Goal: Task Accomplishment & Management: Manage account settings

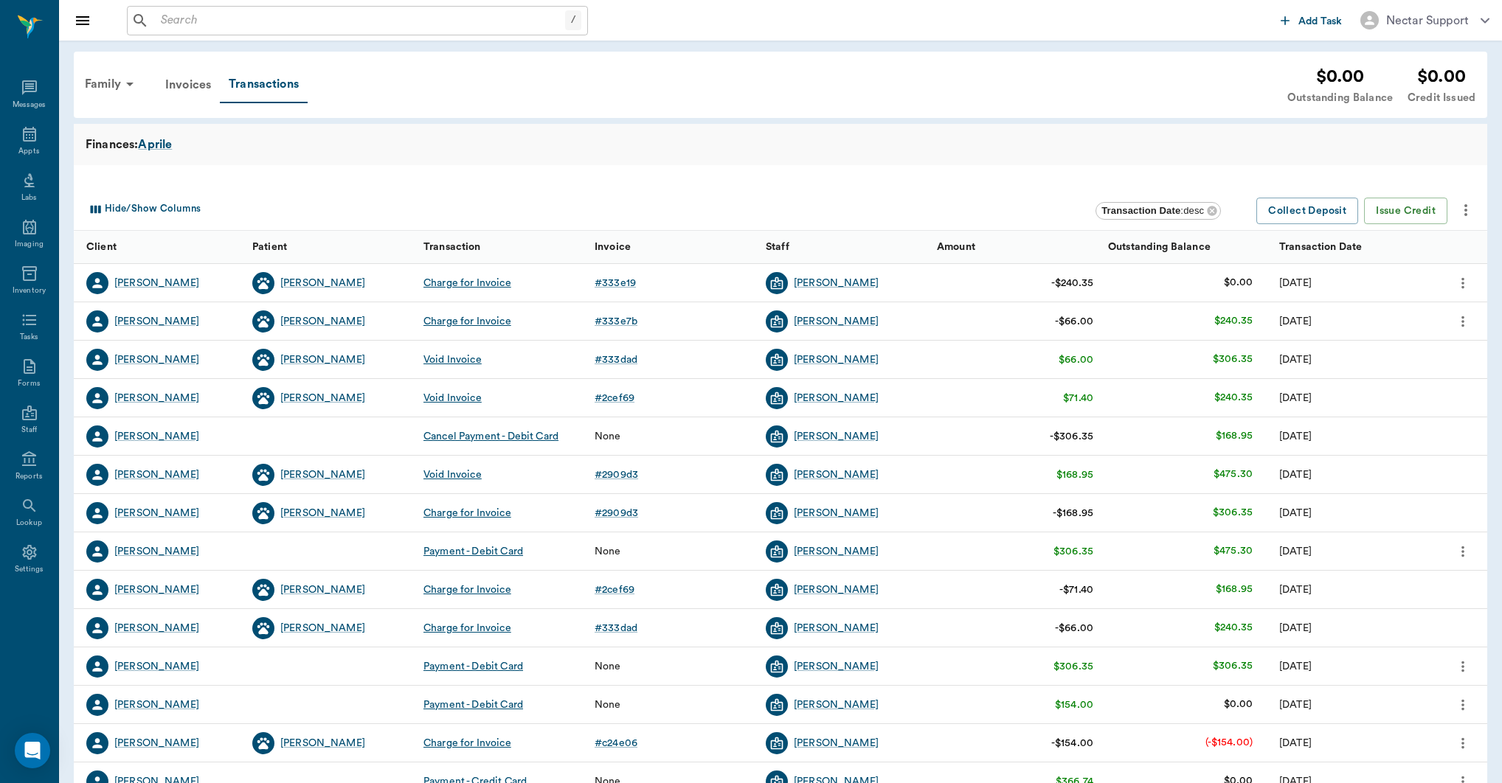
click at [491, 322] on div "Charge for Invoice" at bounding box center [467, 321] width 88 height 15
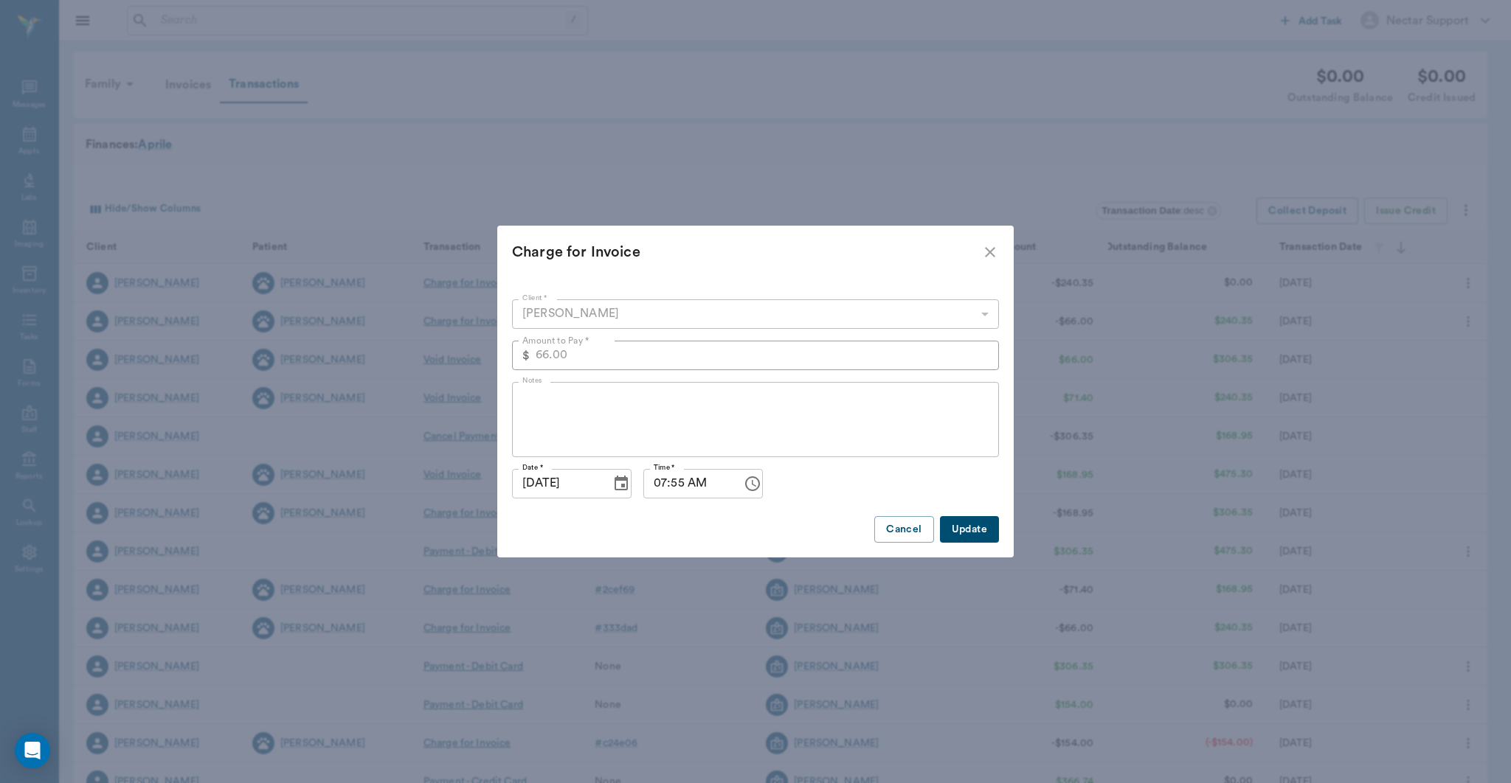
click at [997, 253] on icon "close" at bounding box center [990, 252] width 18 height 18
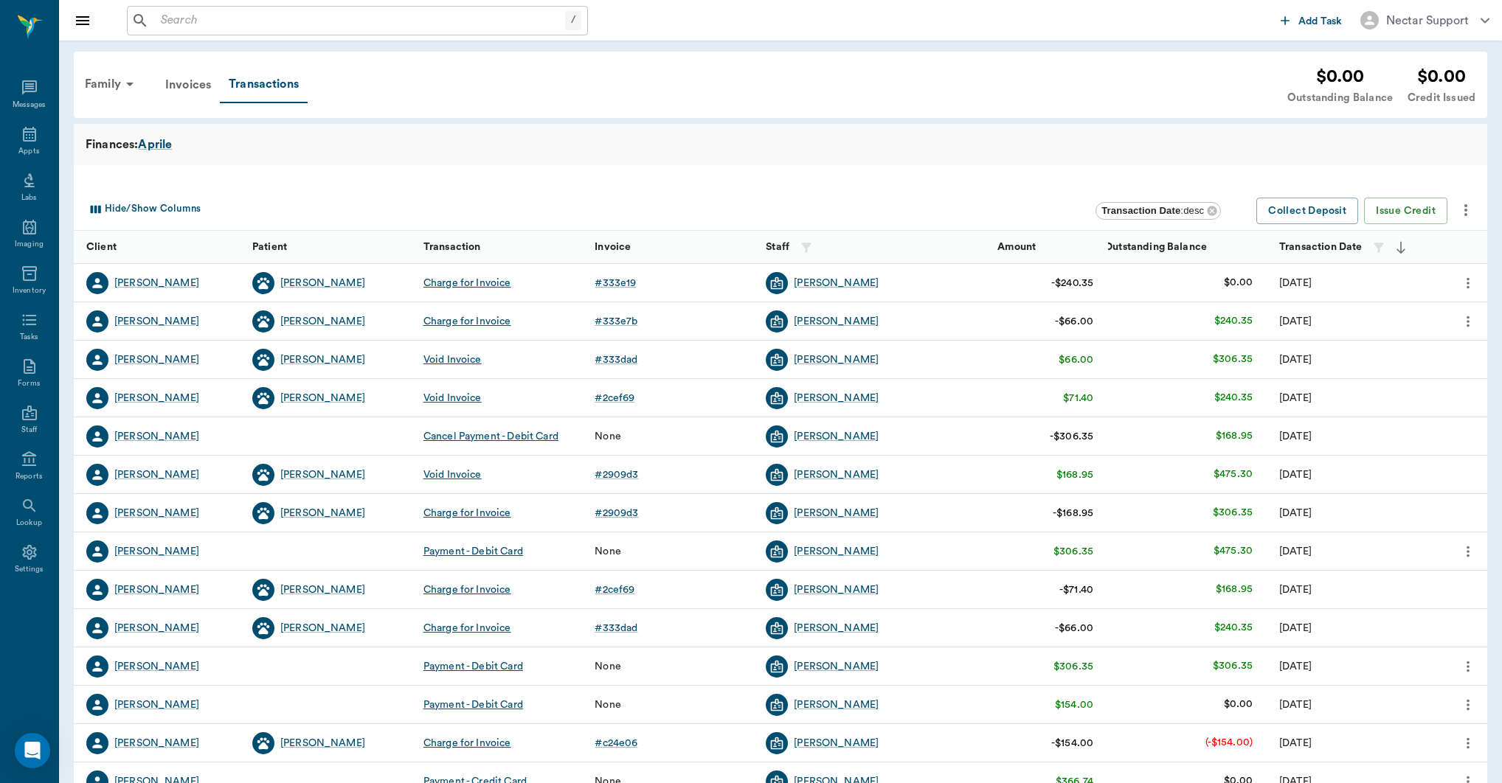
click at [493, 276] on div "Charge for Invoice" at bounding box center [467, 283] width 88 height 15
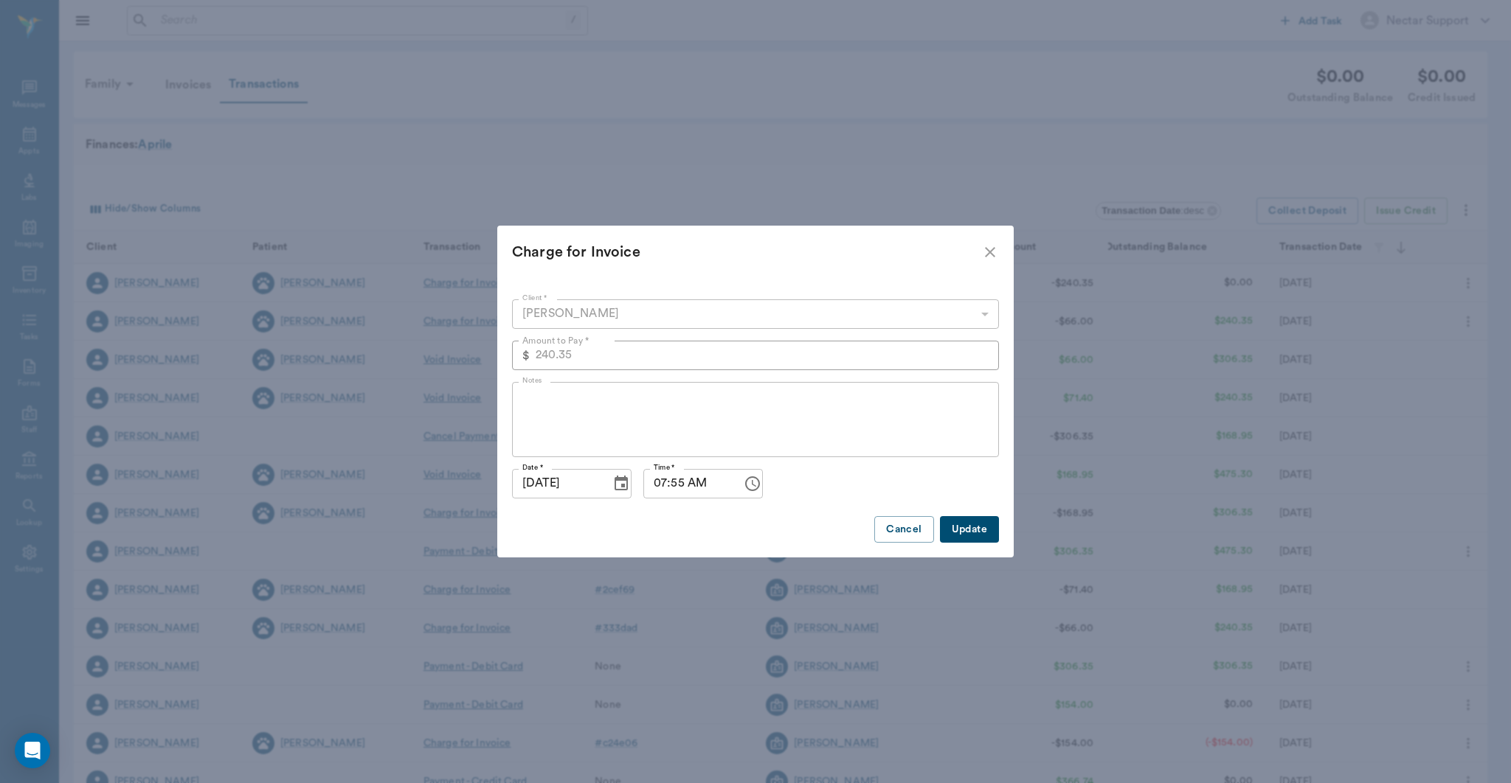
click at [989, 256] on icon "close" at bounding box center [990, 252] width 18 height 18
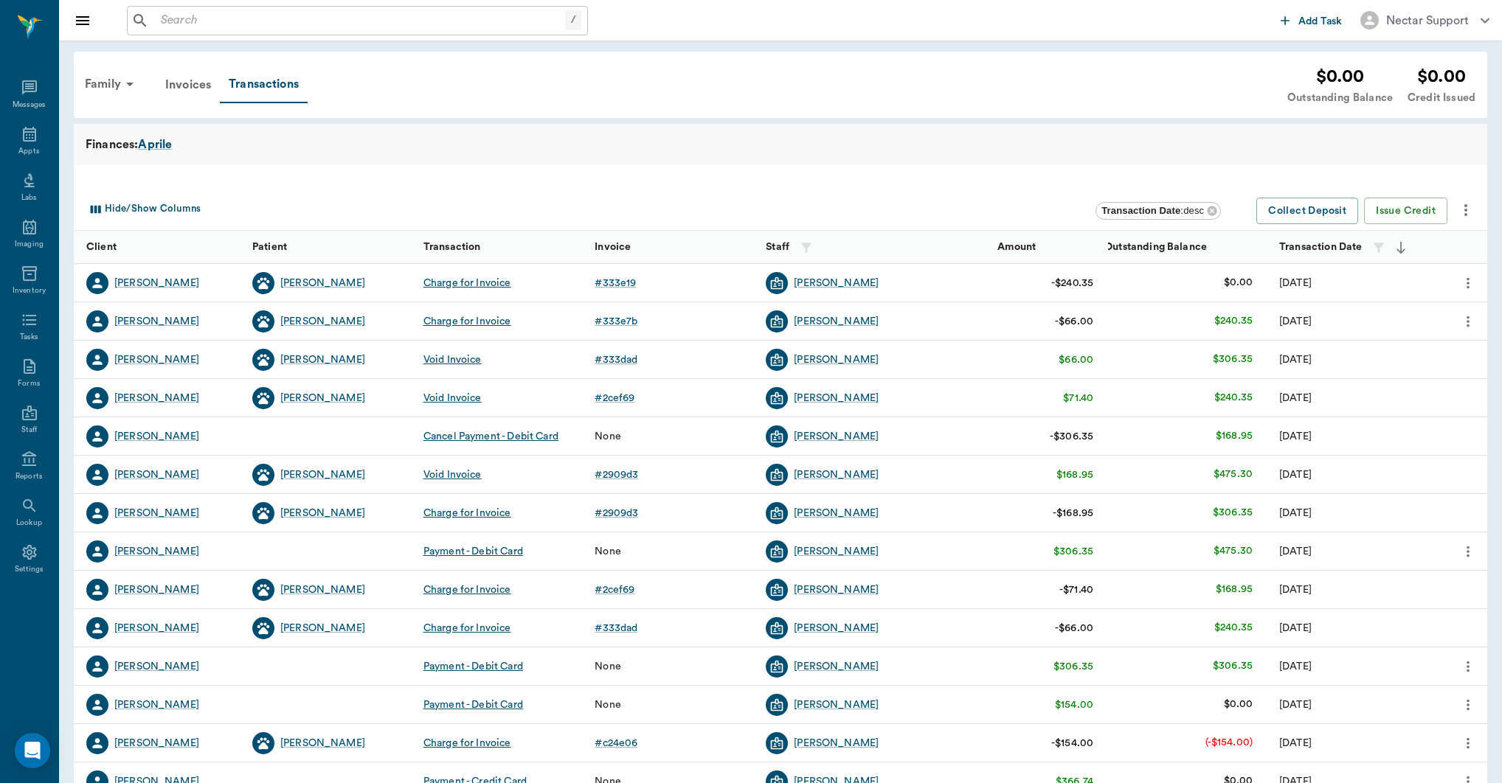
click at [463, 283] on div "Charge for Invoice" at bounding box center [467, 283] width 88 height 15
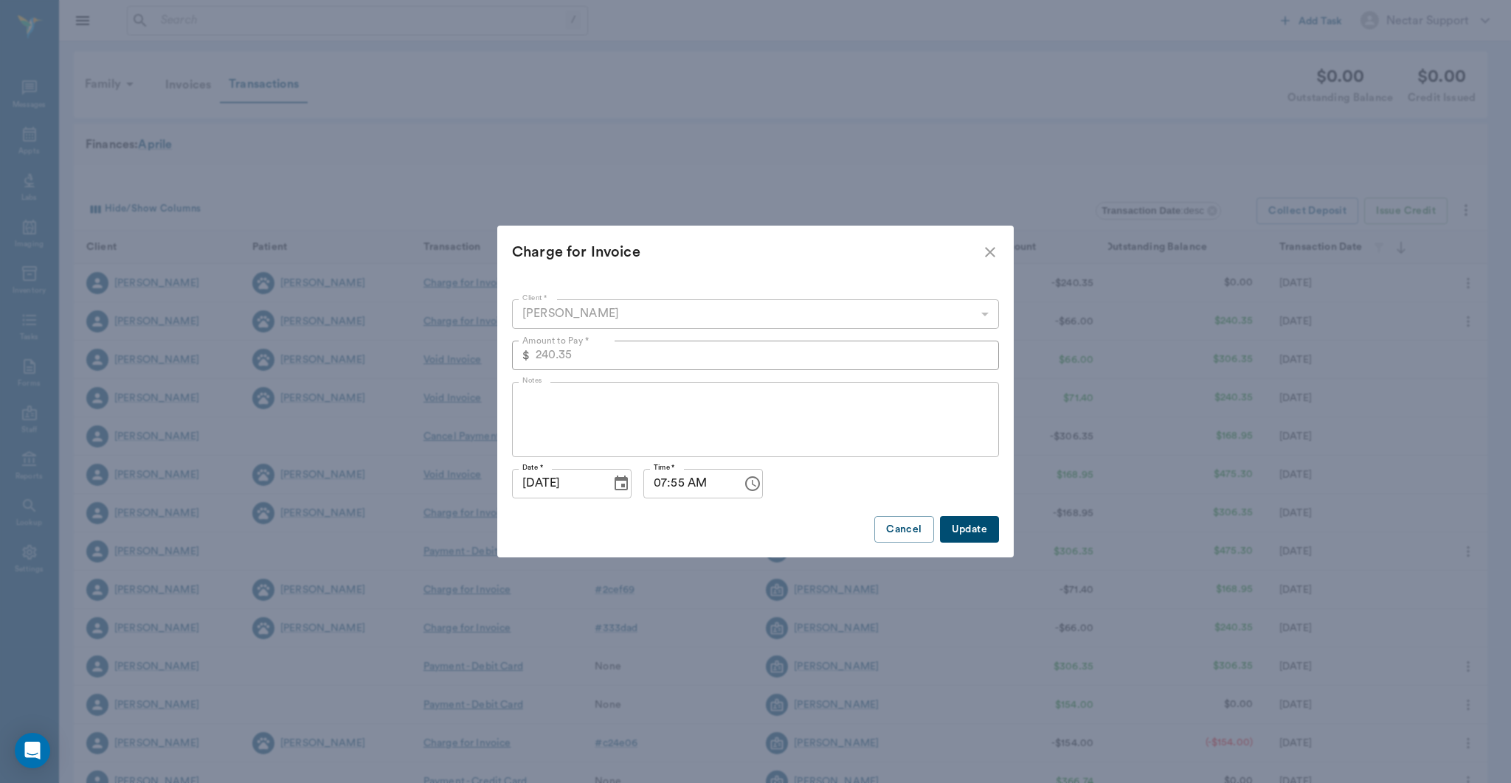
click at [986, 250] on icon "close" at bounding box center [990, 252] width 18 height 18
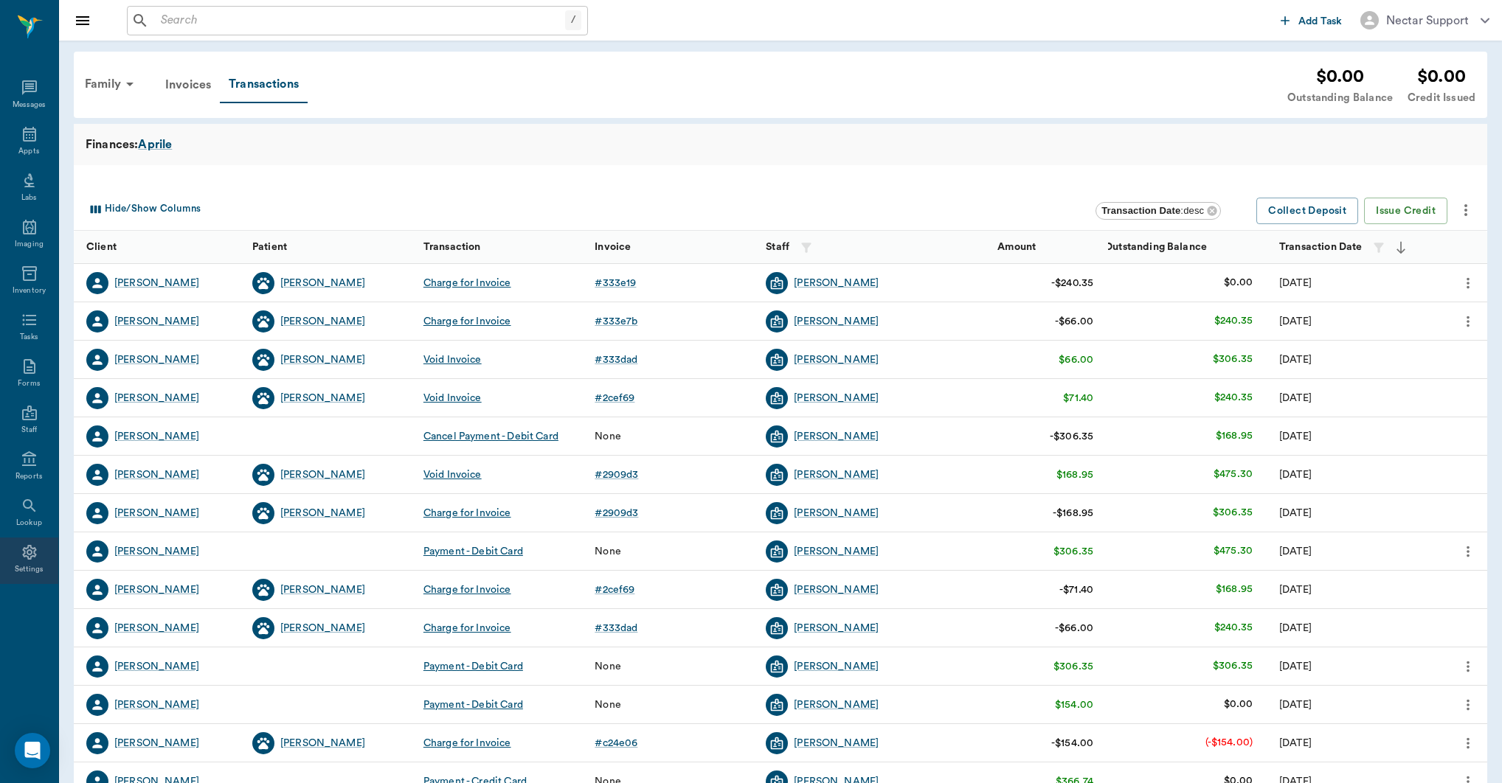
click at [13, 559] on div "Settings" at bounding box center [29, 561] width 58 height 46
click at [171, 90] on div "Invoices" at bounding box center [187, 84] width 63 height 35
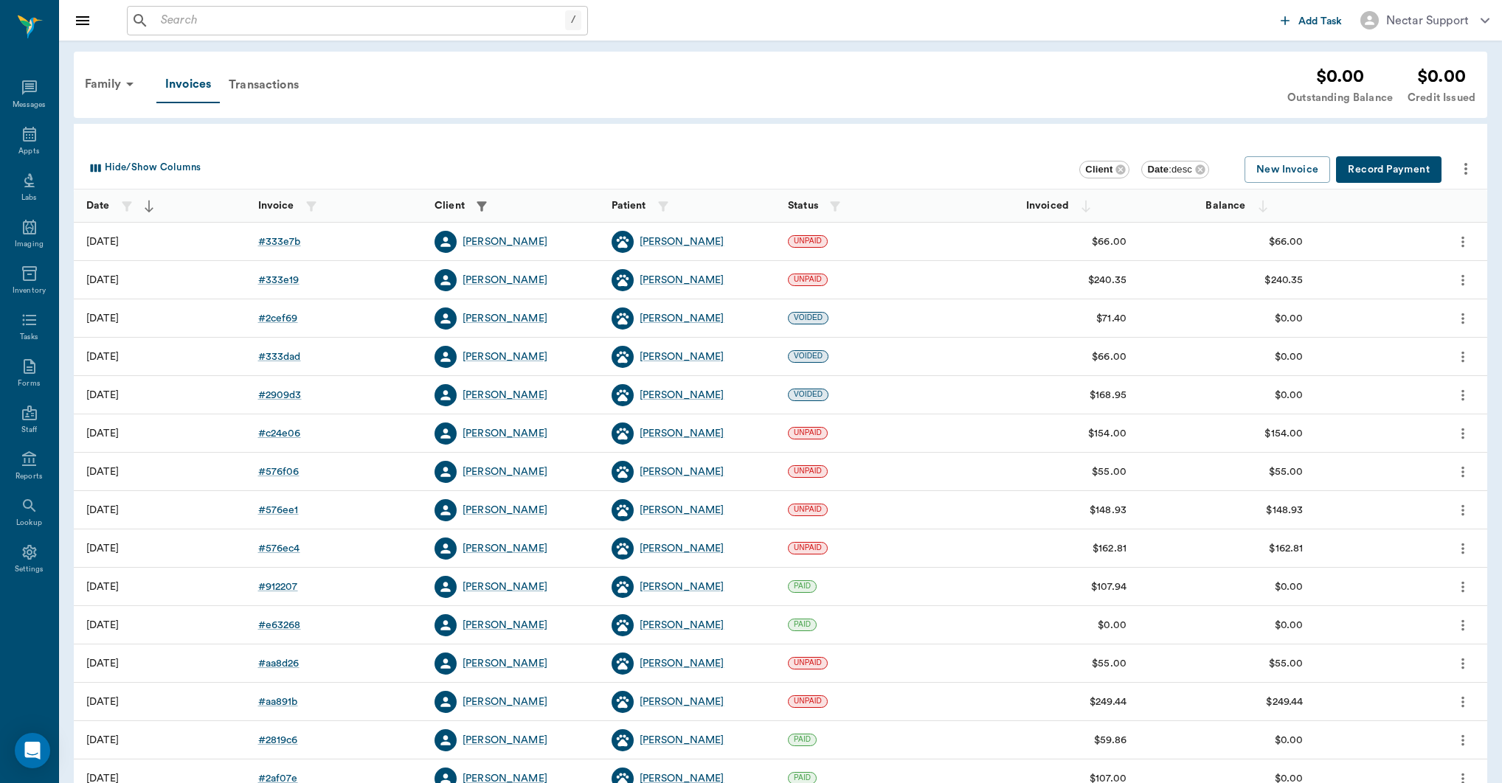
click at [263, 93] on div "Transactions" at bounding box center [264, 84] width 88 height 35
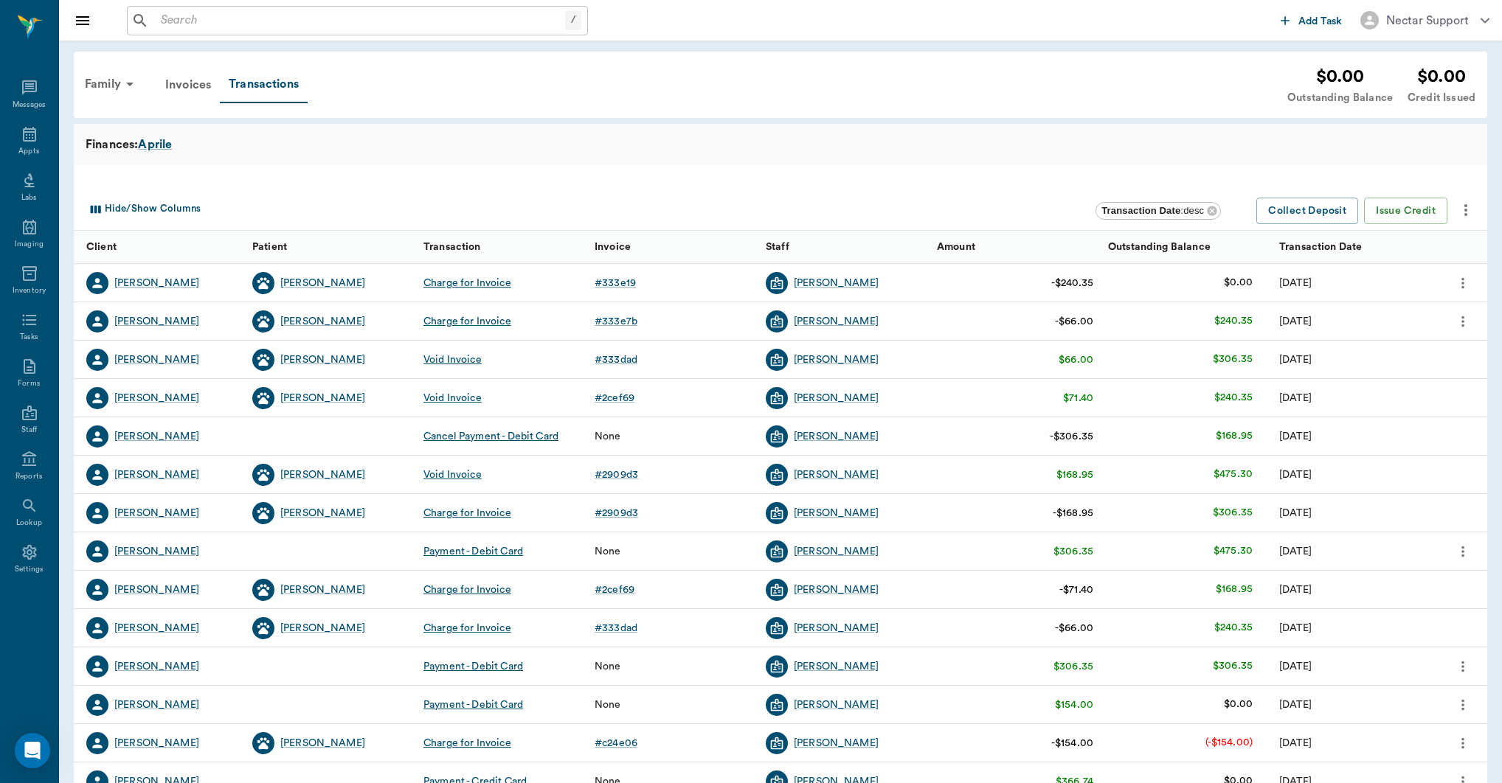
click at [1462, 661] on icon "more" at bounding box center [1462, 666] width 3 height 11
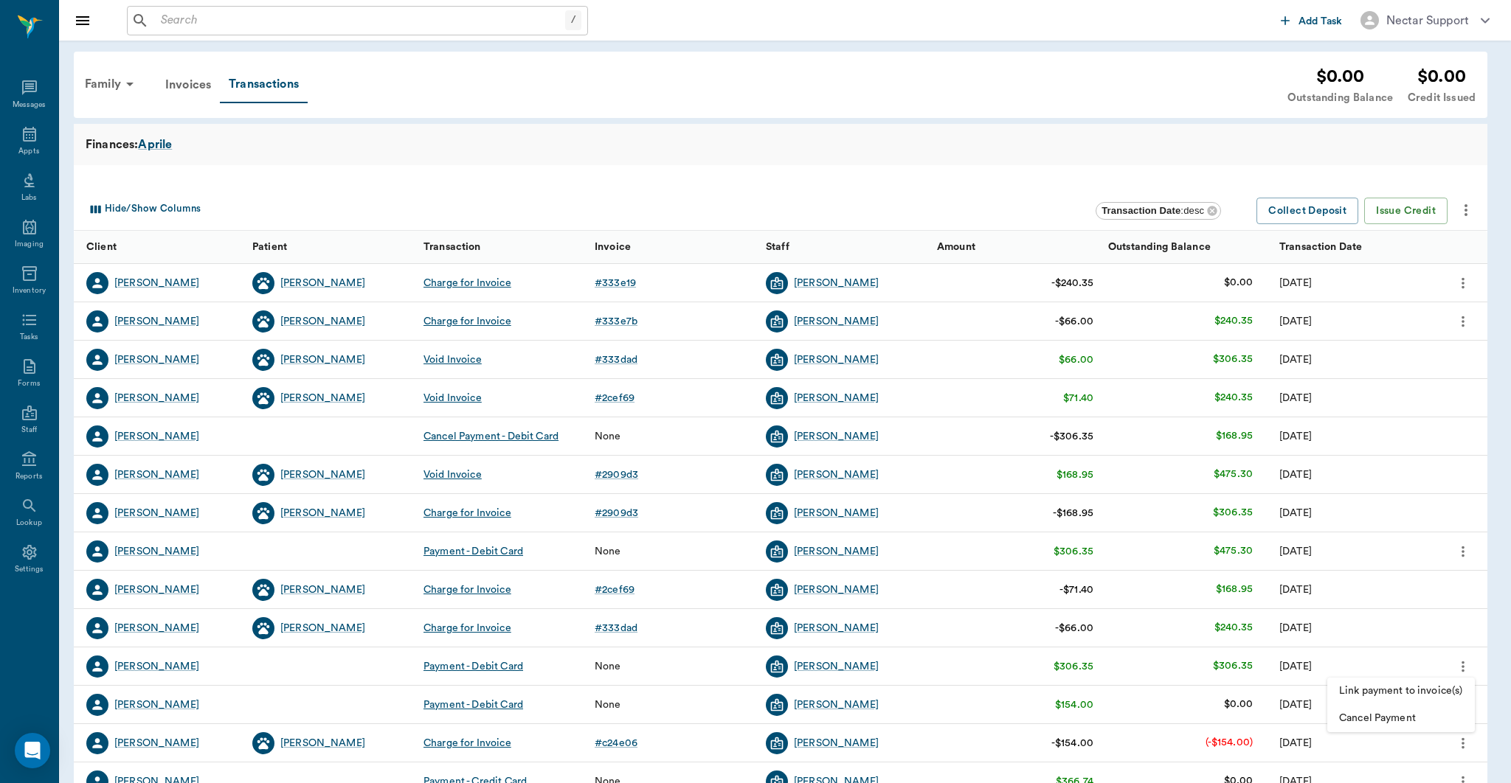
click at [1449, 689] on span "Link payment to invoice(s)" at bounding box center [1401, 691] width 124 height 15
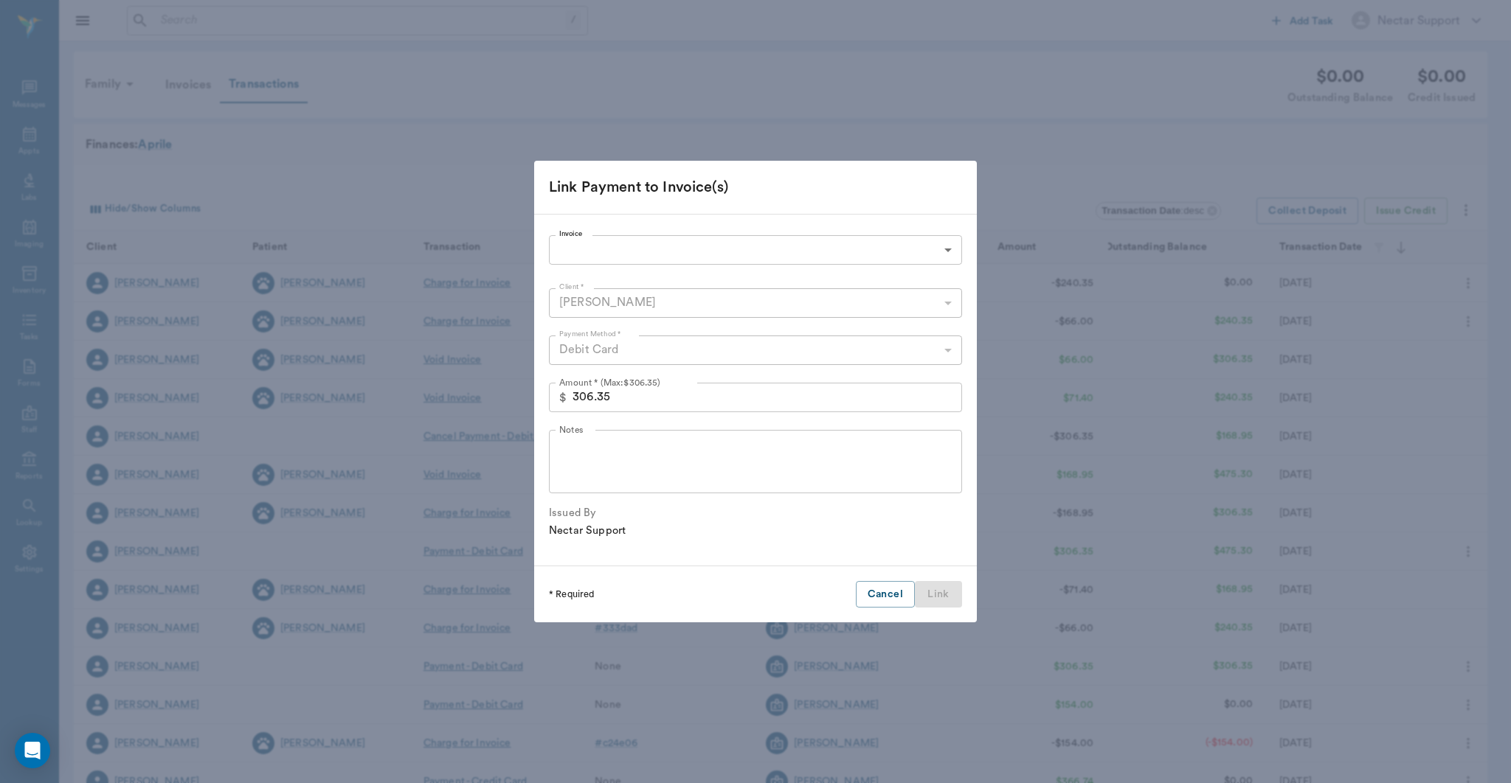
click at [888, 241] on body "/ ​ Add Task Nectar Support Nectar Messages Appts Labs Imaging Inventory Tasks …" at bounding box center [755, 509] width 1511 height 1018
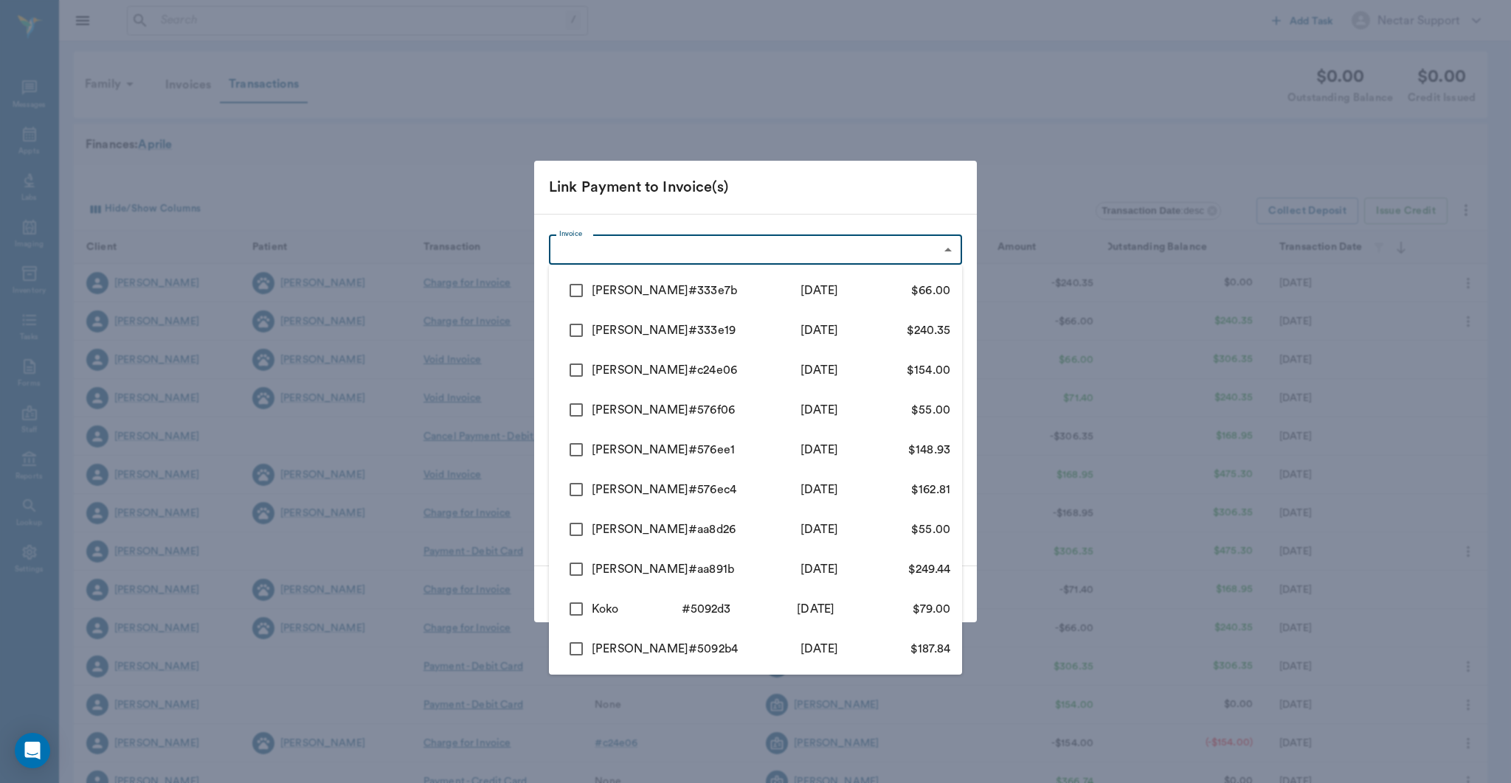
click at [889, 207] on div at bounding box center [755, 391] width 1511 height 783
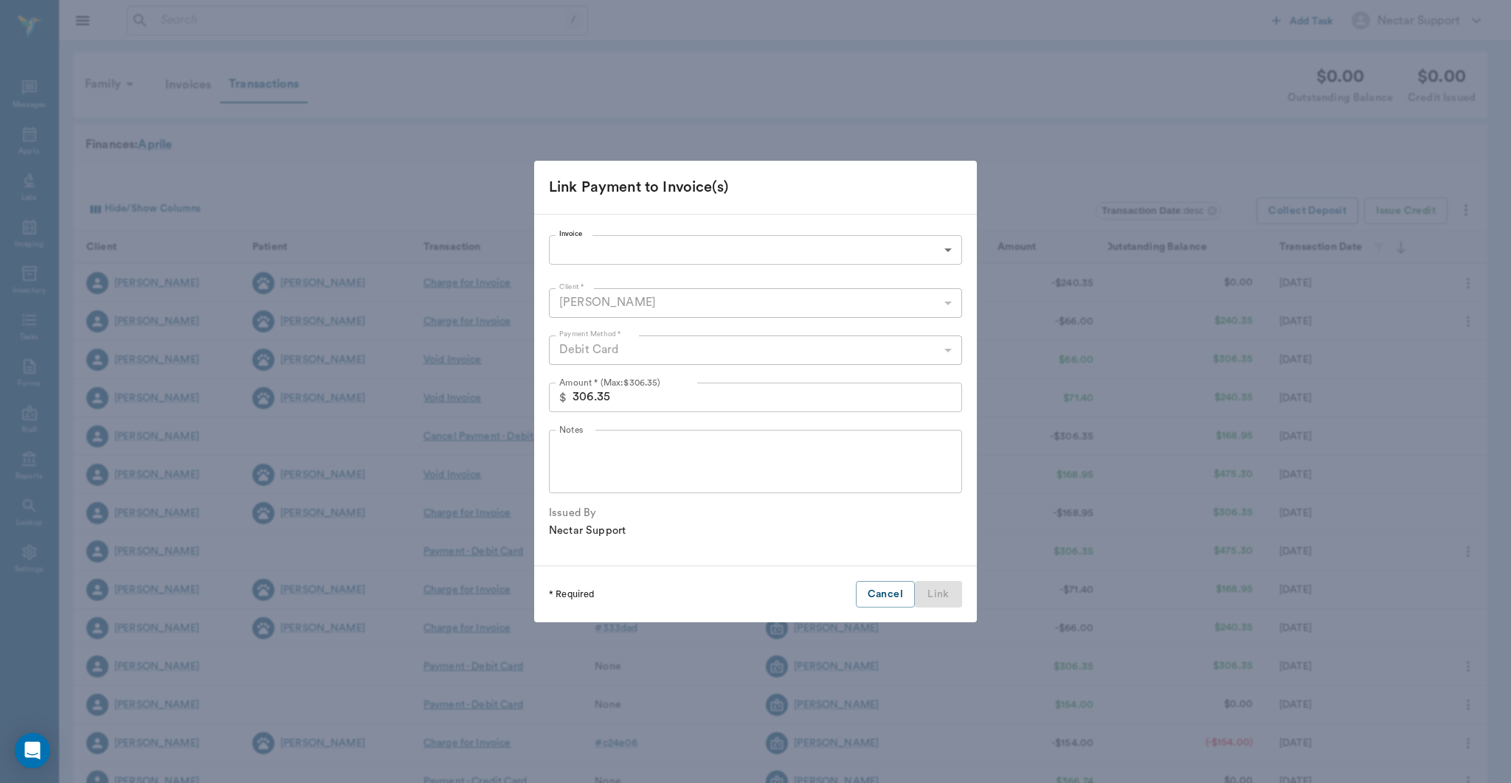
click at [871, 593] on button "Cancel" at bounding box center [885, 594] width 59 height 27
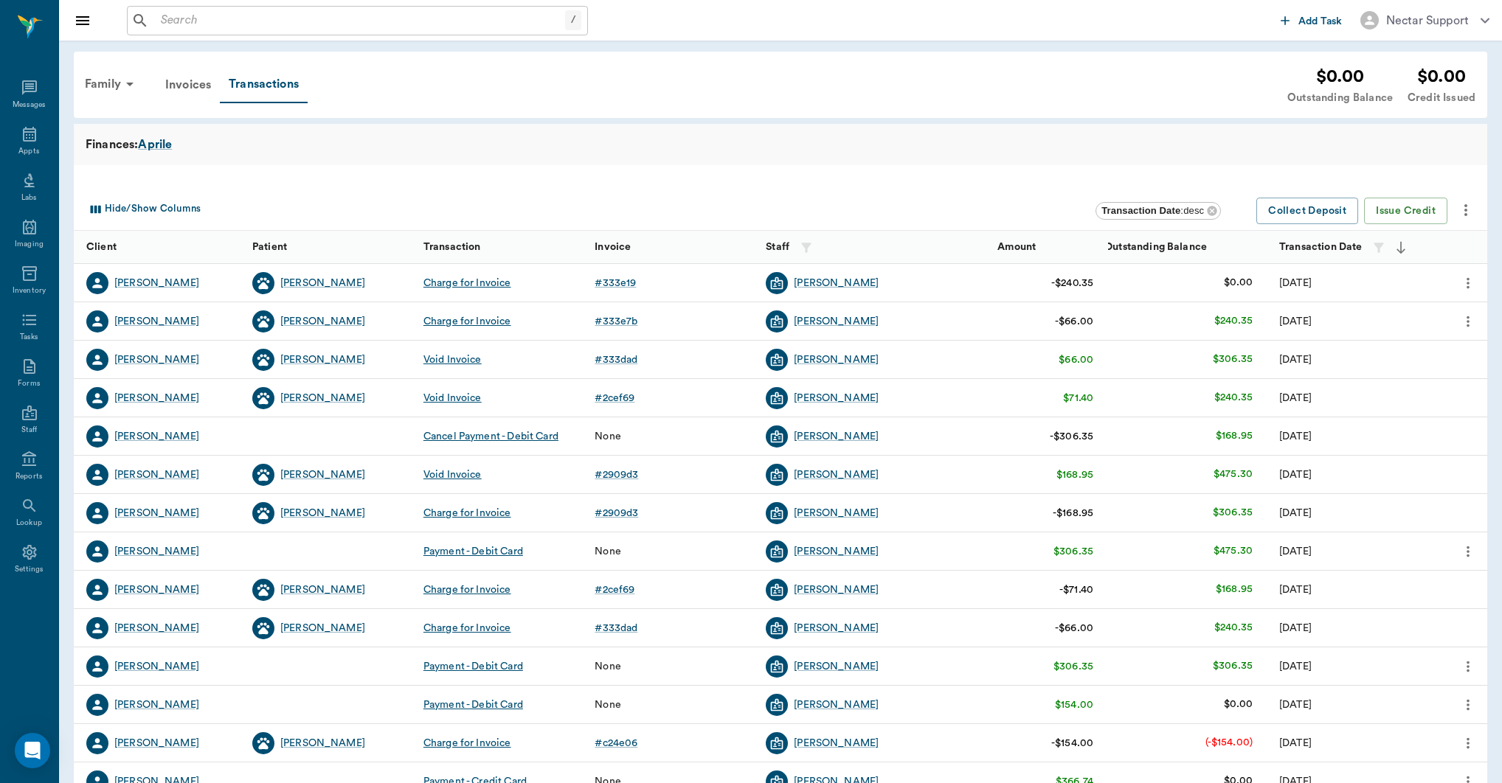
click at [482, 280] on div "Charge for Invoice" at bounding box center [467, 283] width 88 height 15
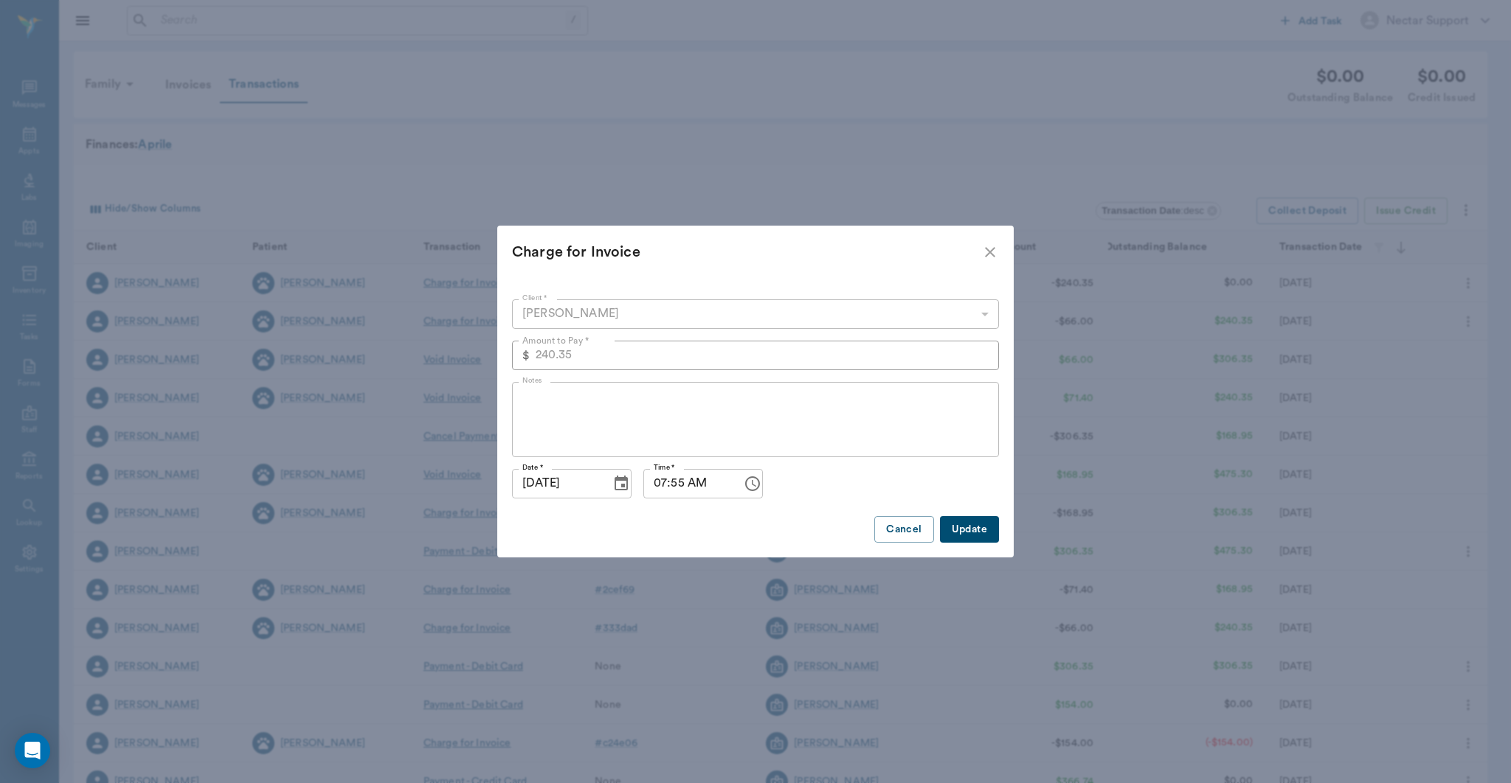
click at [988, 252] on icon "close" at bounding box center [990, 252] width 18 height 18
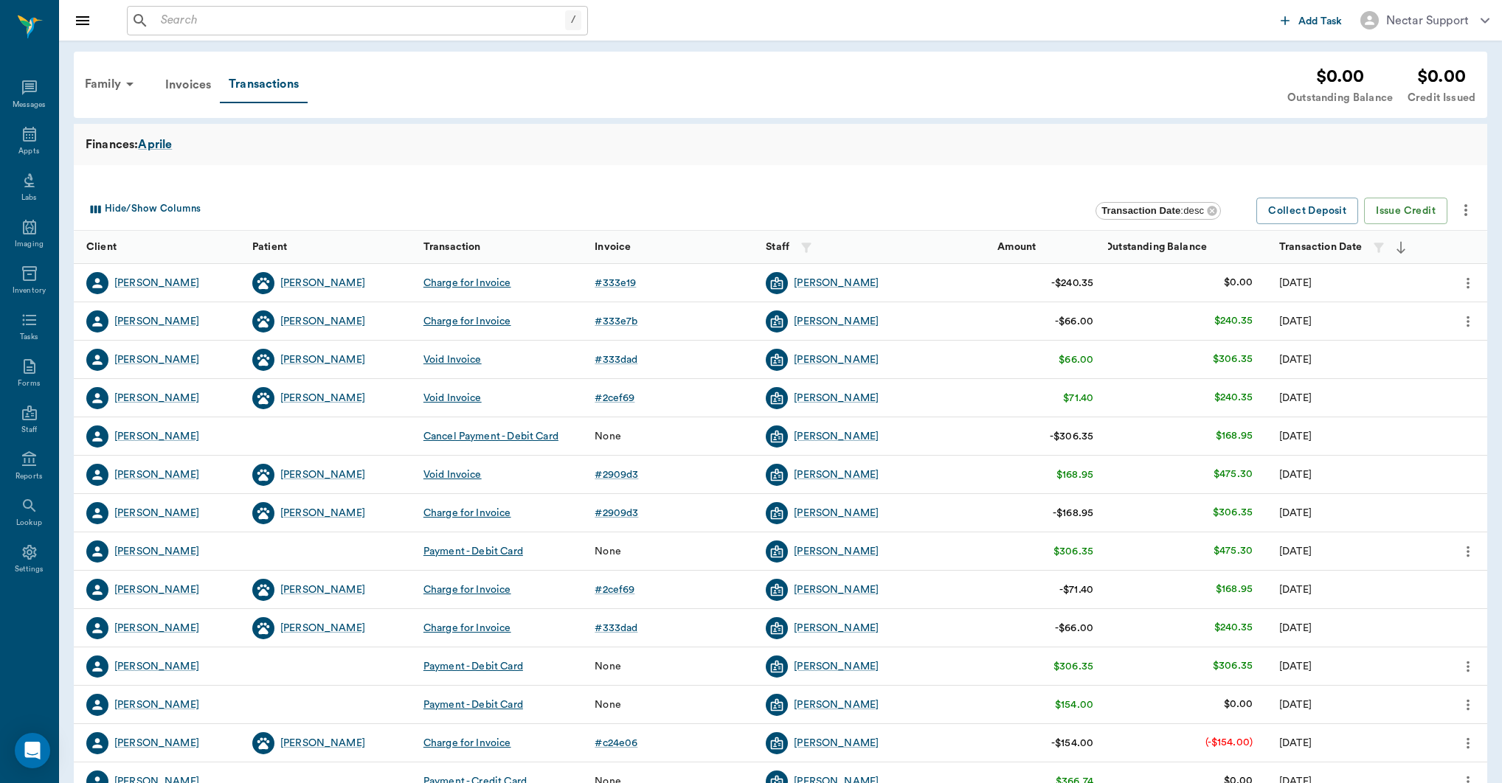
click at [1463, 547] on icon "more" at bounding box center [1468, 552] width 16 height 18
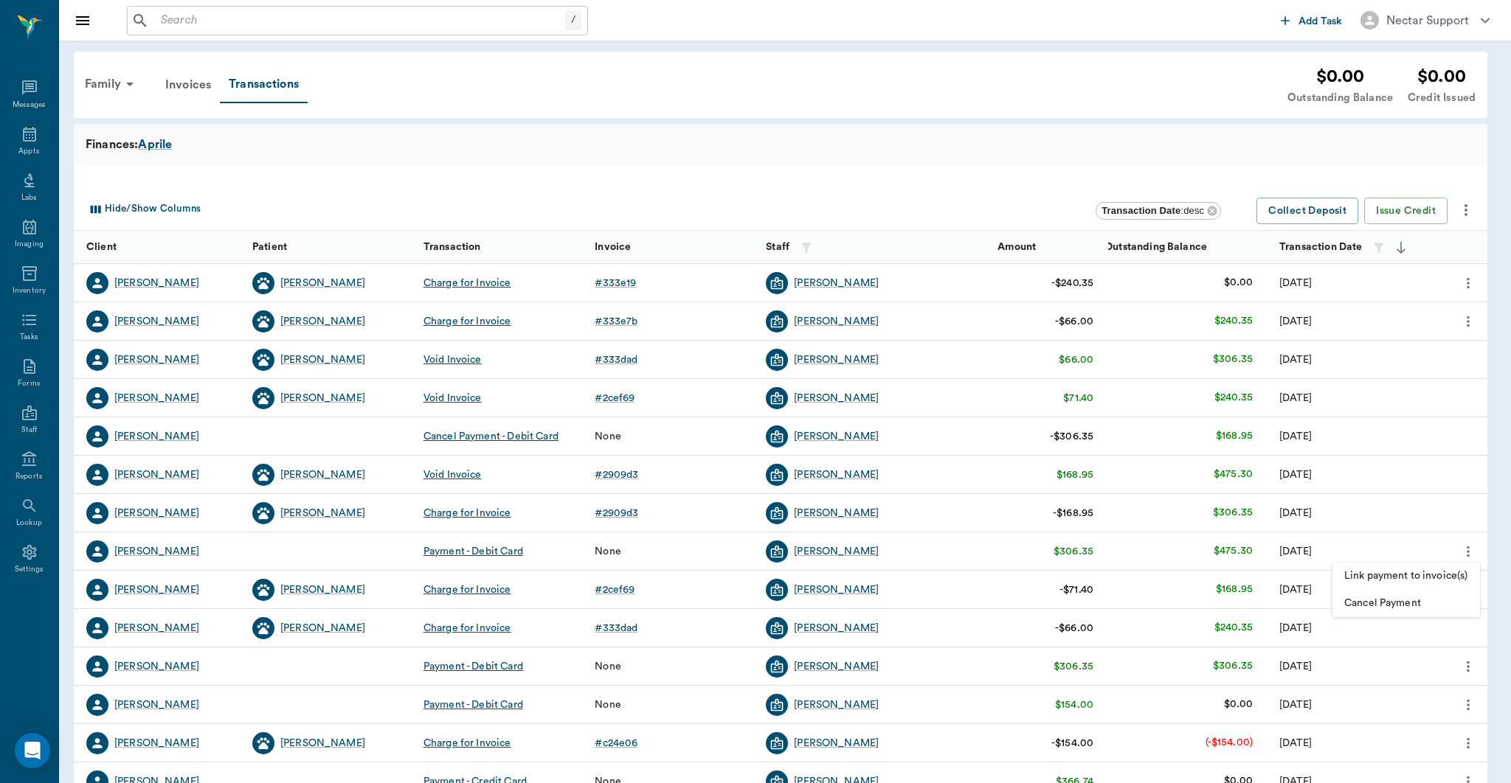
click at [1458, 574] on span "Link payment to invoice(s)" at bounding box center [1406, 576] width 124 height 15
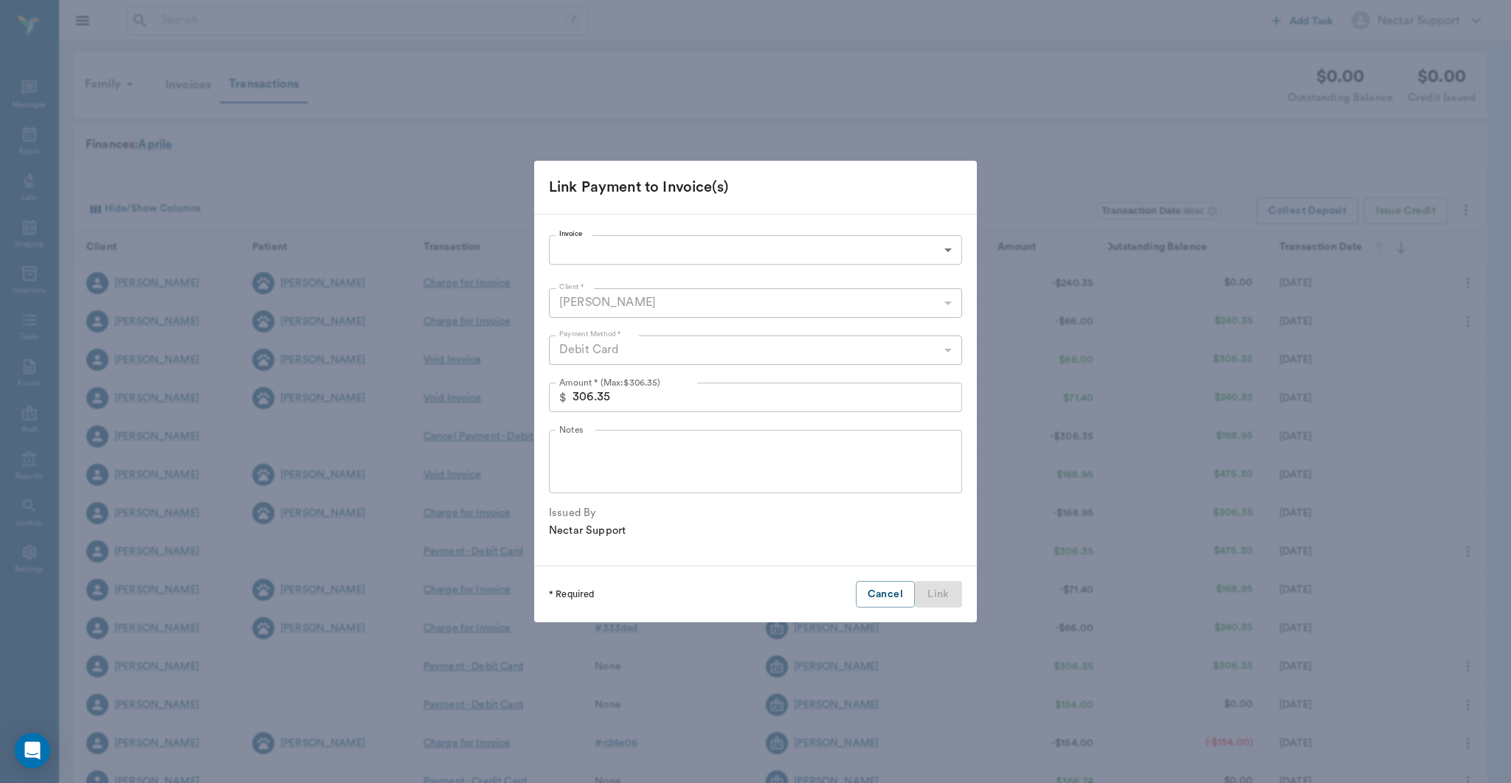
click at [890, 226] on div "Invoice ​ Invoice Client * [PERSON_NAME] 63ec2ed052e12b0ba117cd1a Client * Paym…" at bounding box center [755, 390] width 443 height 353
click at [884, 238] on body "/ ​ Add Task Nectar Support Nectar Messages Appts Labs Imaging Inventory Tasks …" at bounding box center [755, 509] width 1511 height 1018
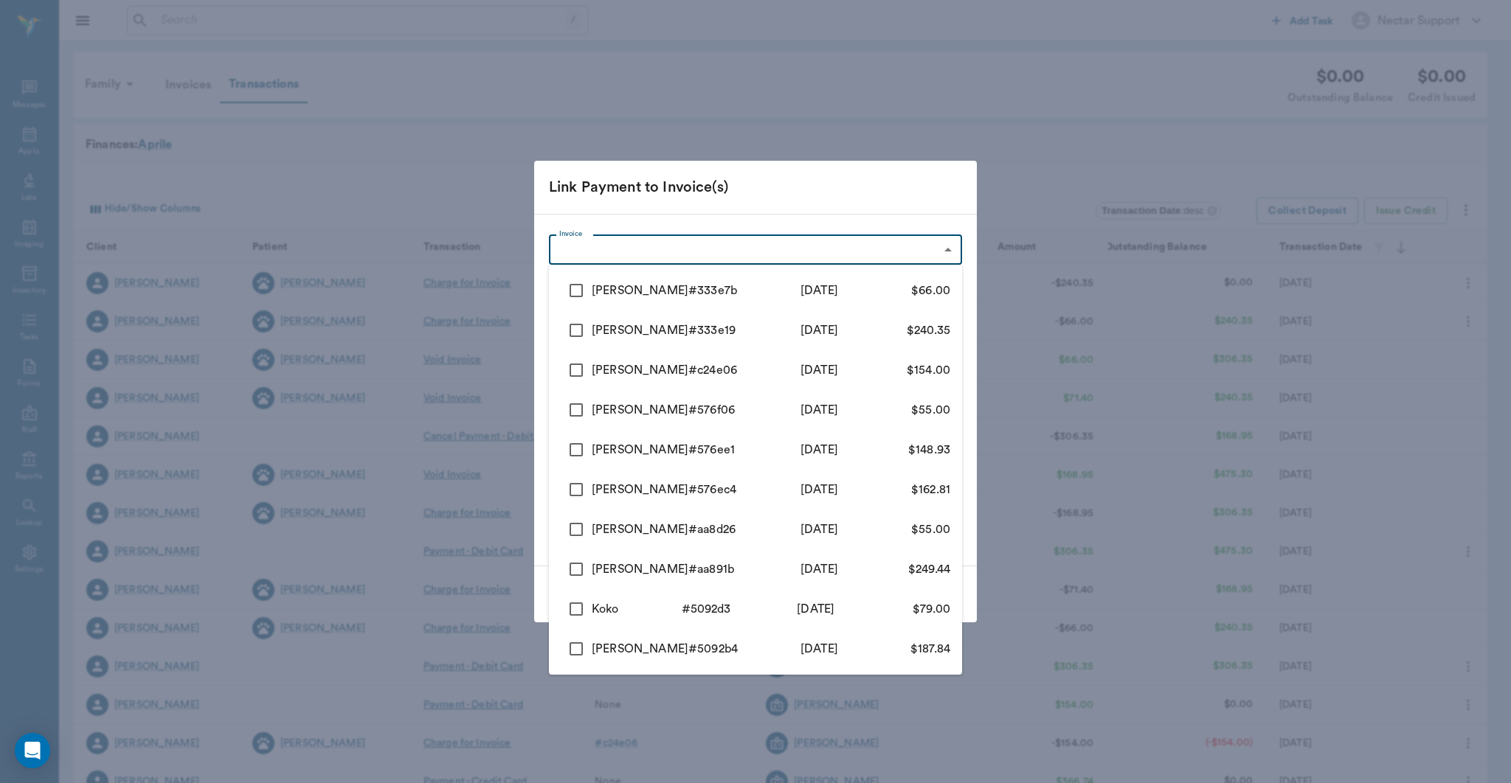
click at [884, 238] on div at bounding box center [755, 391] width 1511 height 783
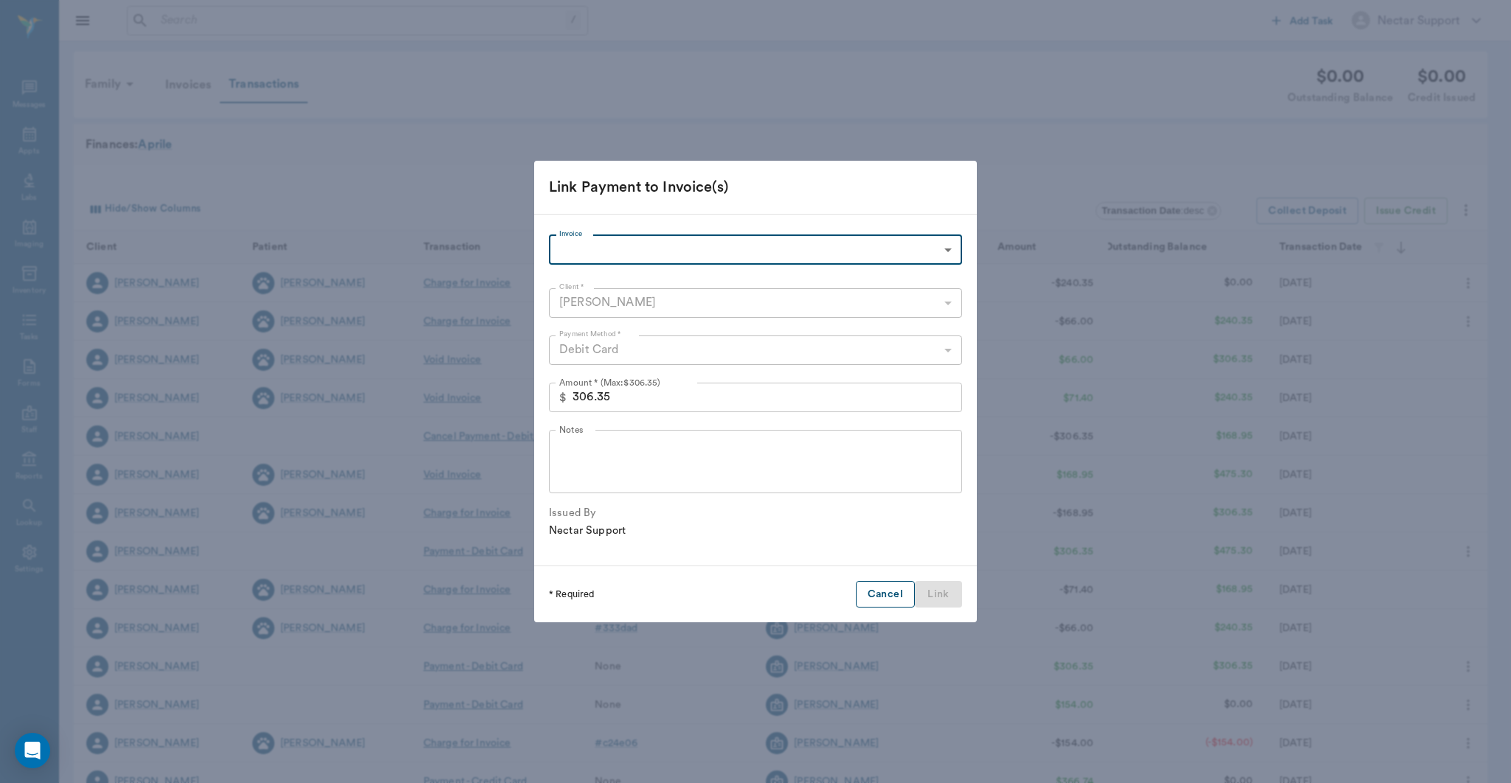
click at [865, 588] on button "Cancel" at bounding box center [885, 594] width 59 height 27
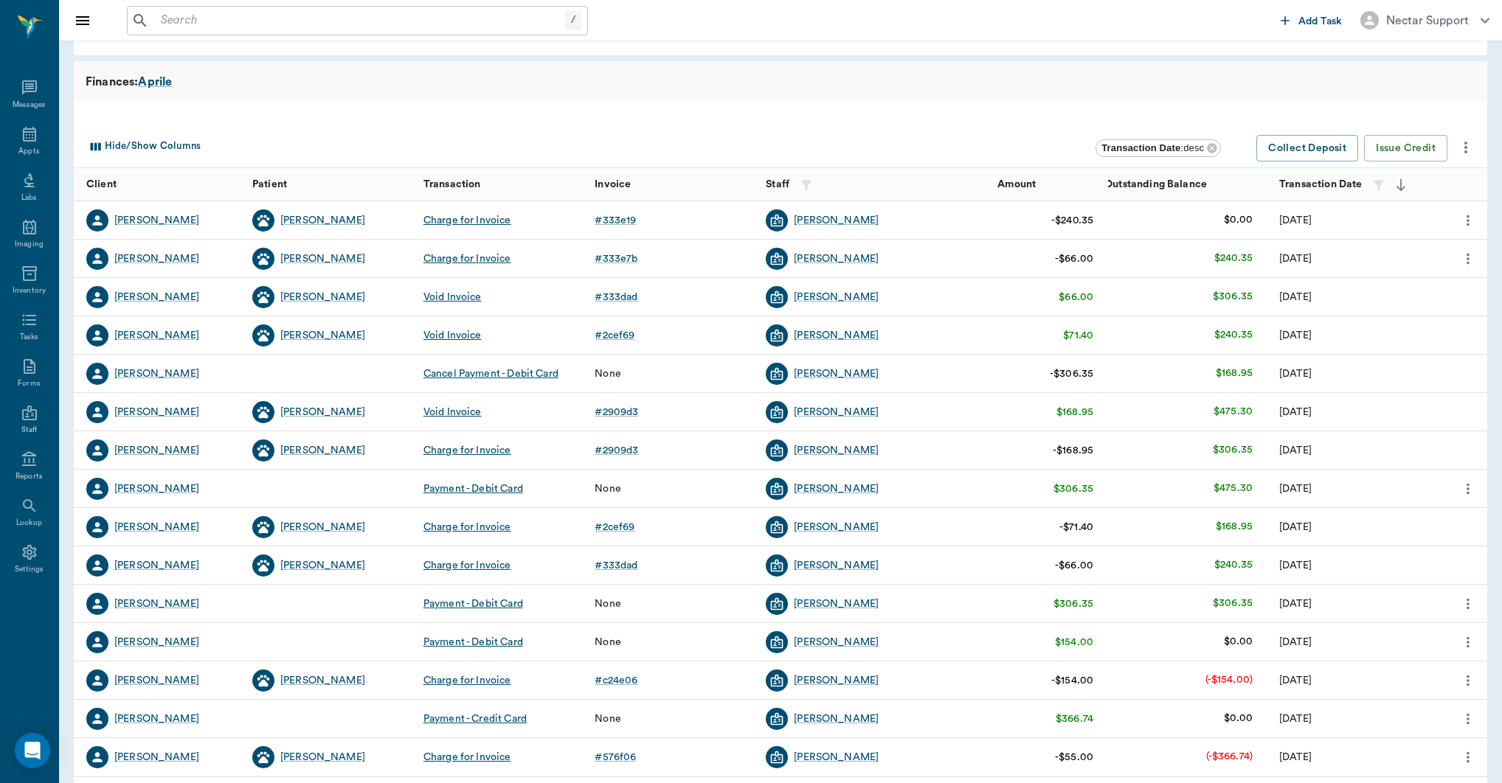
scroll to position [62, 0]
click at [500, 486] on div "Payment - Debit Card" at bounding box center [473, 489] width 100 height 15
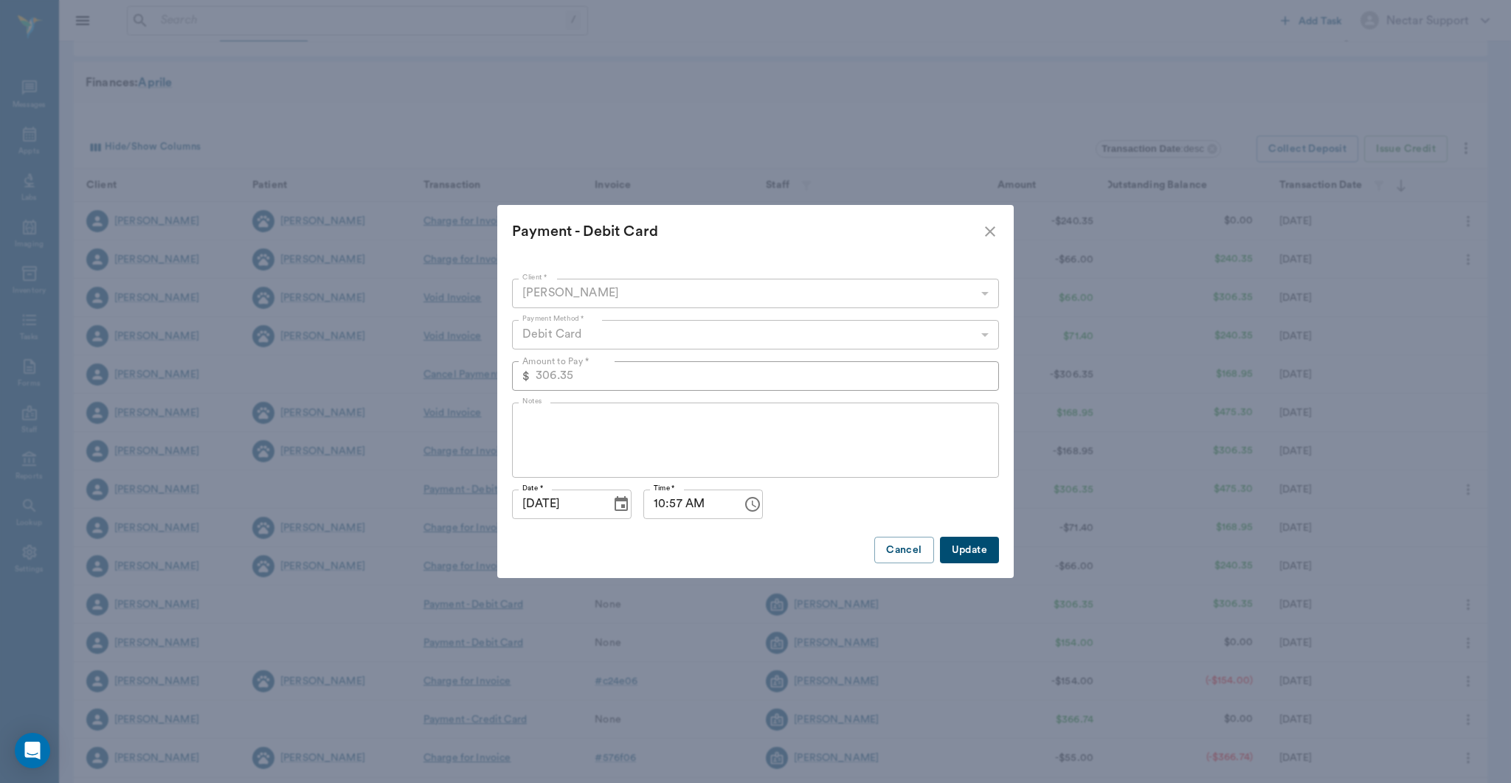
click at [987, 234] on icon "close" at bounding box center [990, 231] width 10 height 10
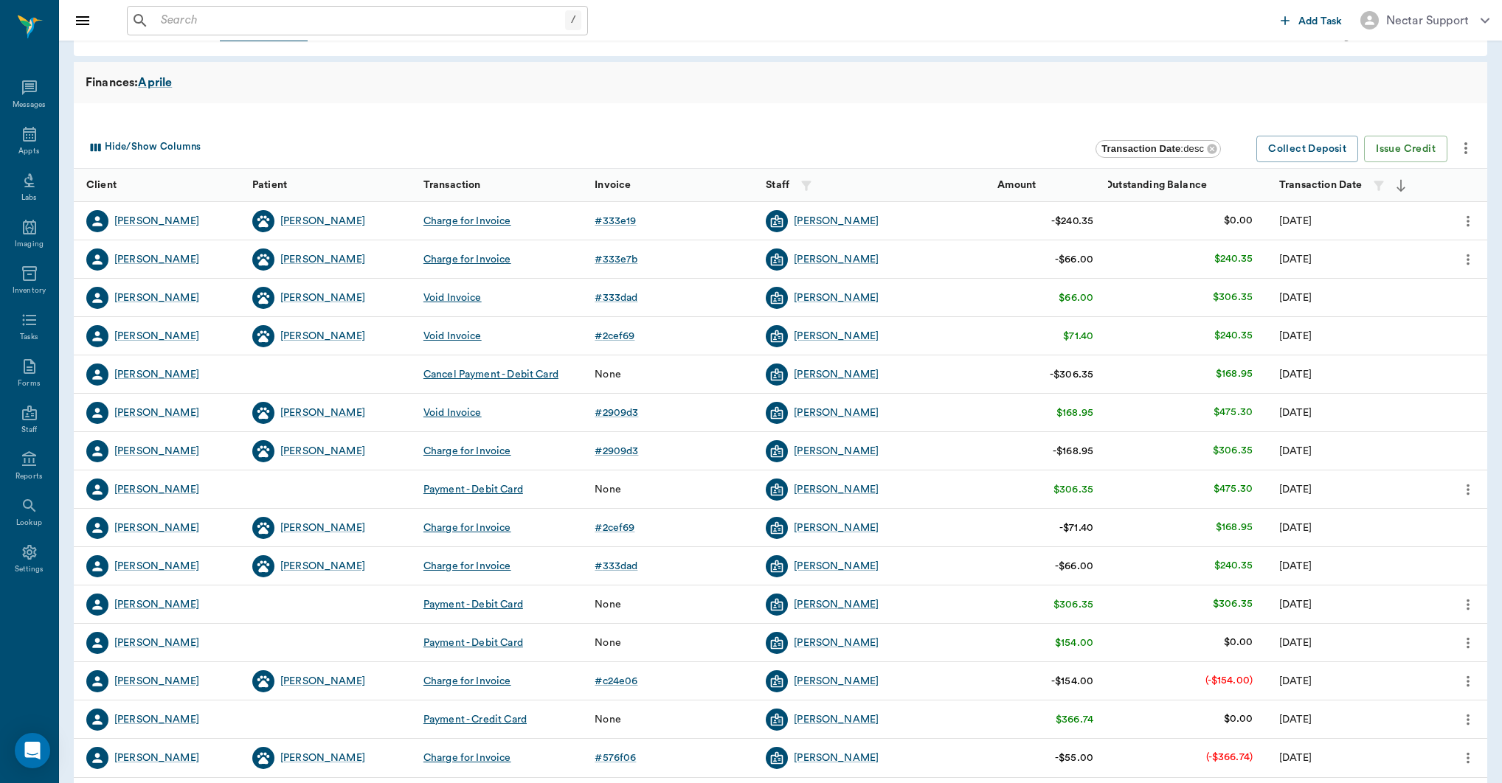
click at [446, 221] on div "Charge for Invoice" at bounding box center [467, 221] width 88 height 15
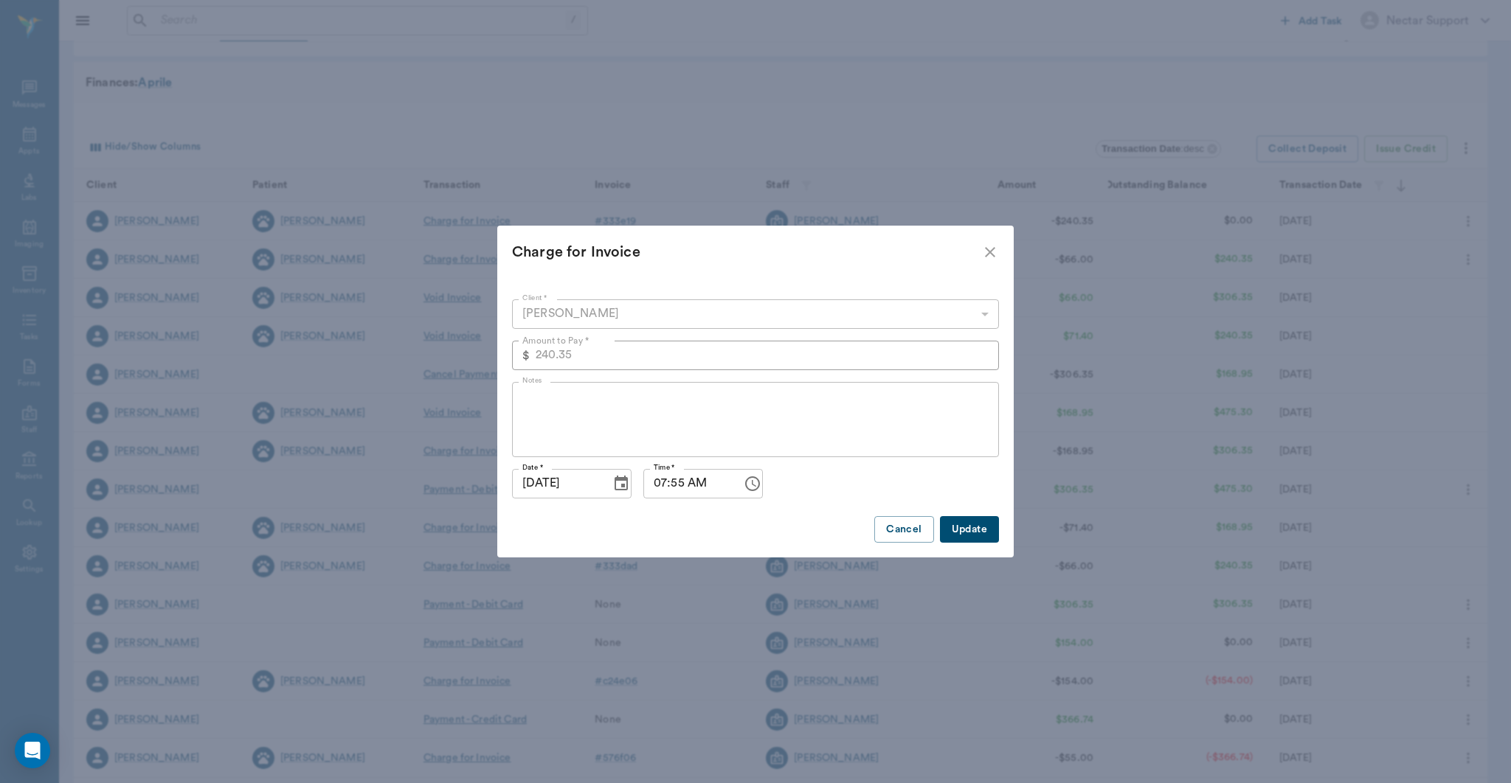
click at [981, 257] on icon "close" at bounding box center [990, 252] width 18 height 18
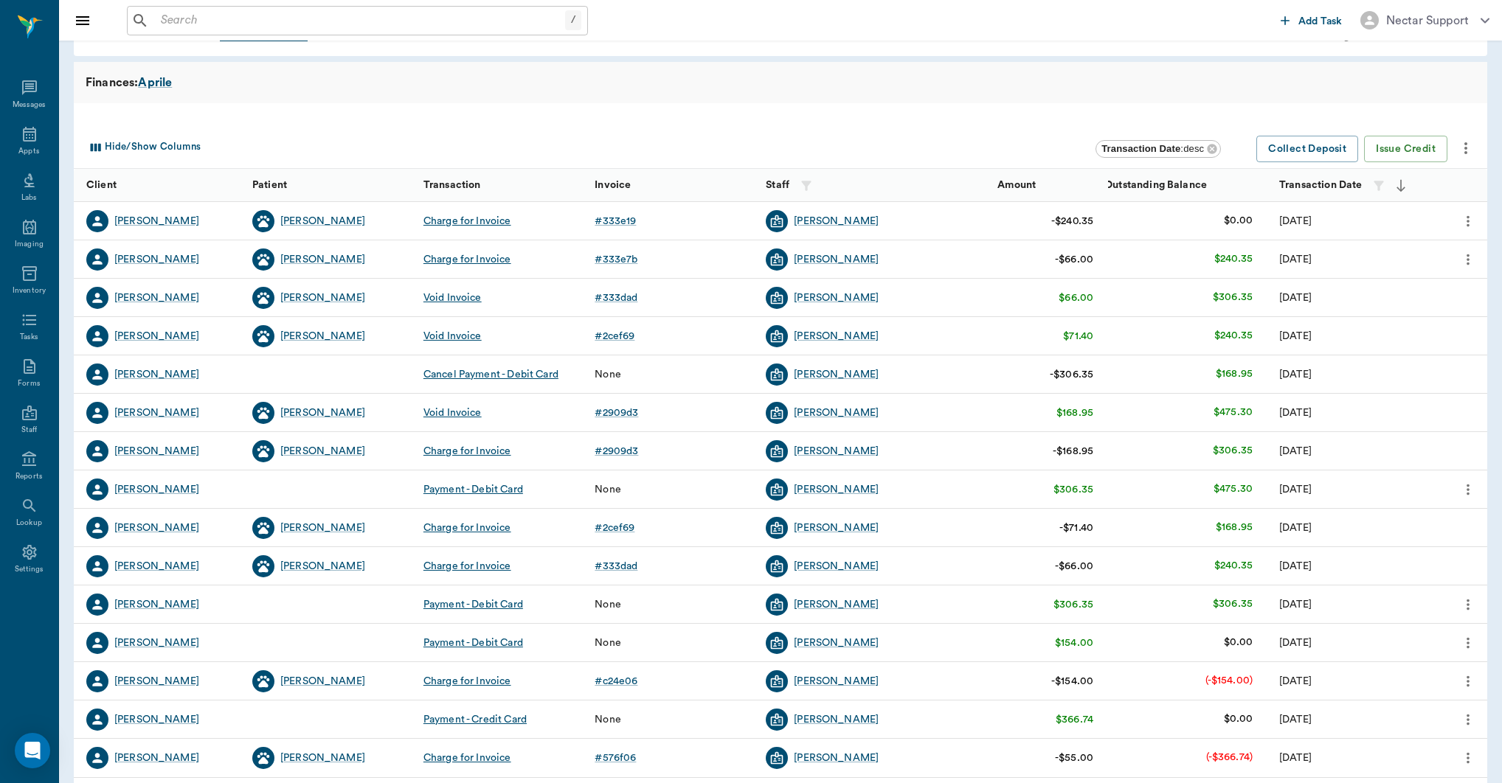
click at [485, 602] on div "Payment - Debit Card" at bounding box center [473, 605] width 100 height 15
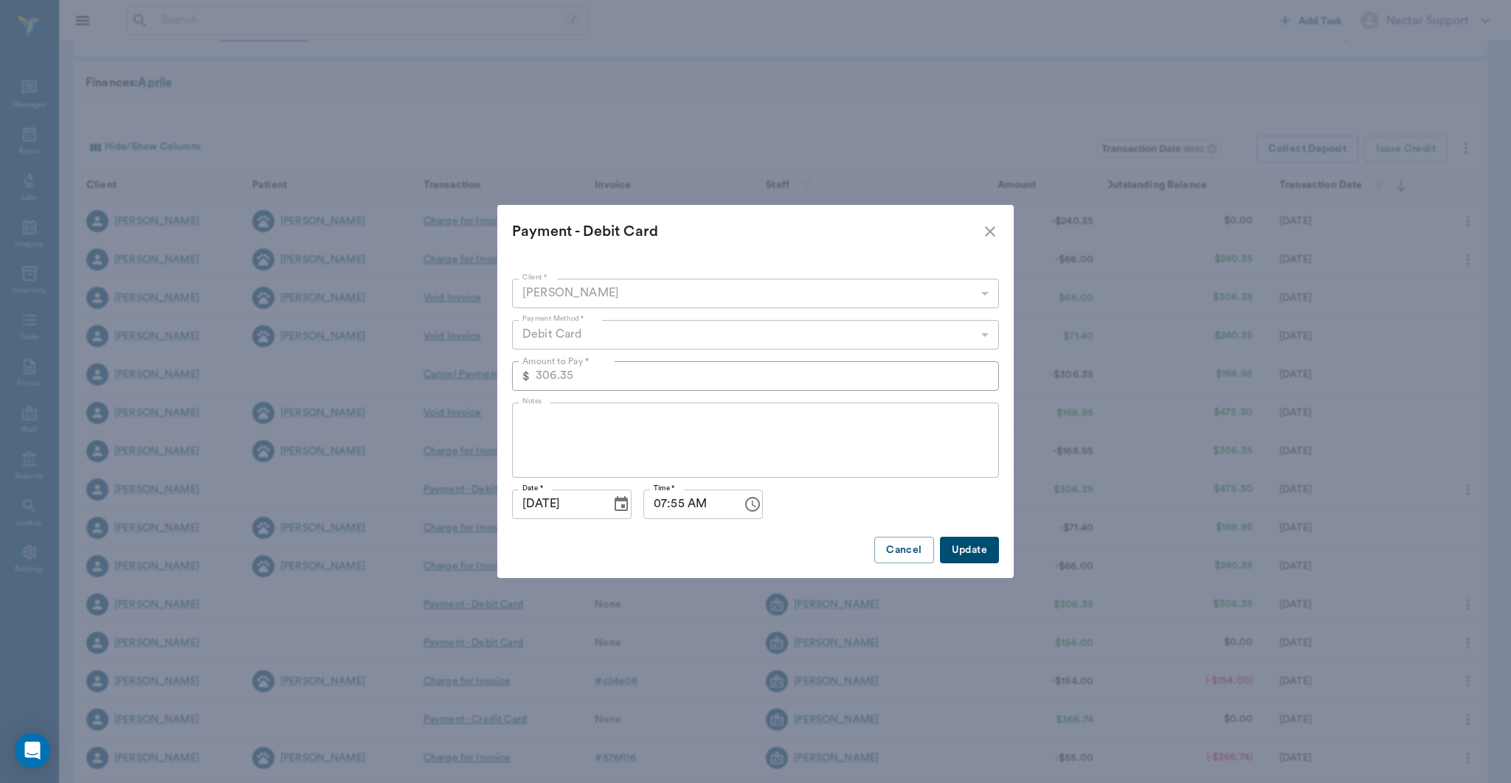
click at [483, 602] on div "Payment - Debit Card Client * [PERSON_NAME] 63ec2ed052e12b0ba117cd1a Client * P…" at bounding box center [755, 391] width 1511 height 783
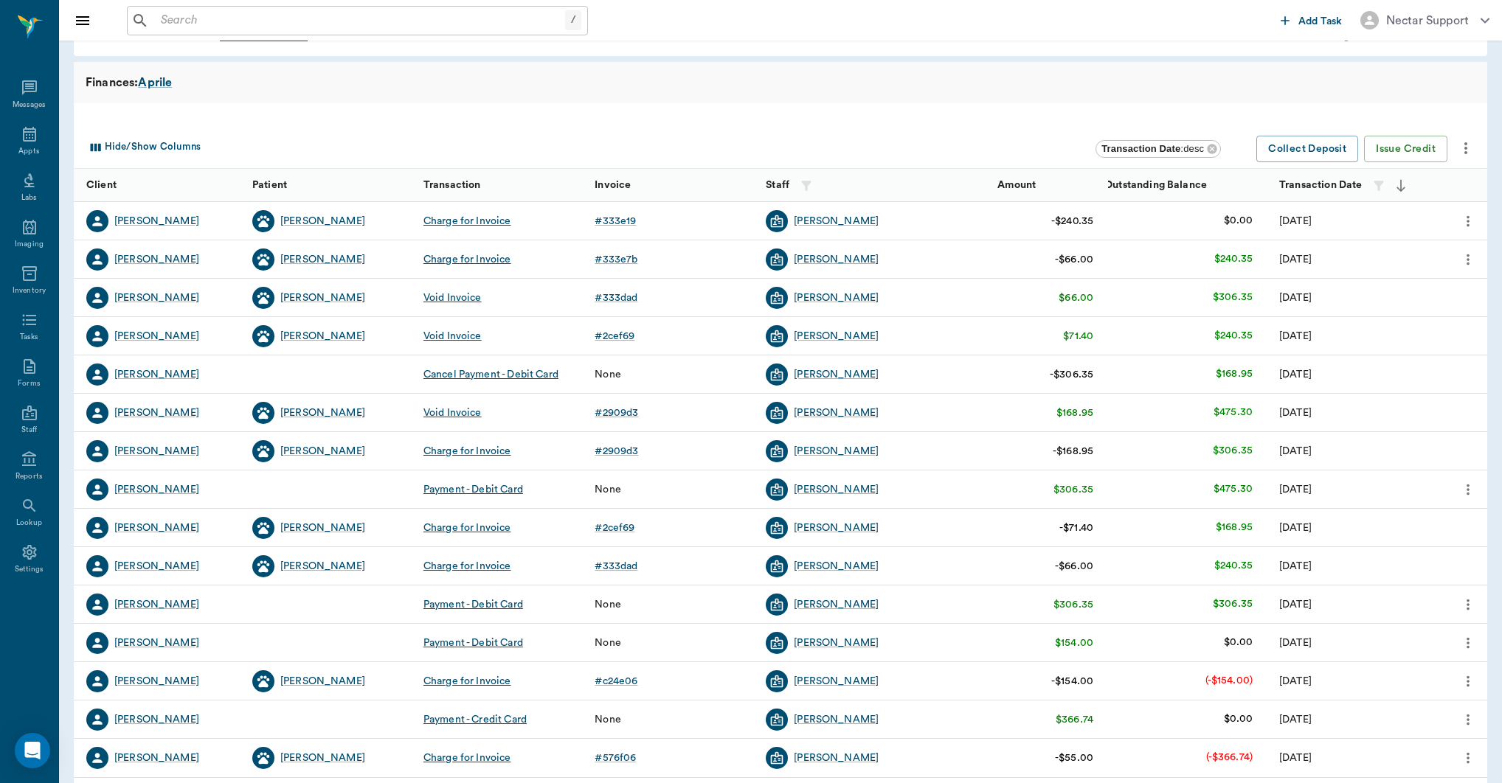
click at [1468, 600] on icon "more" at bounding box center [1468, 604] width 3 height 11
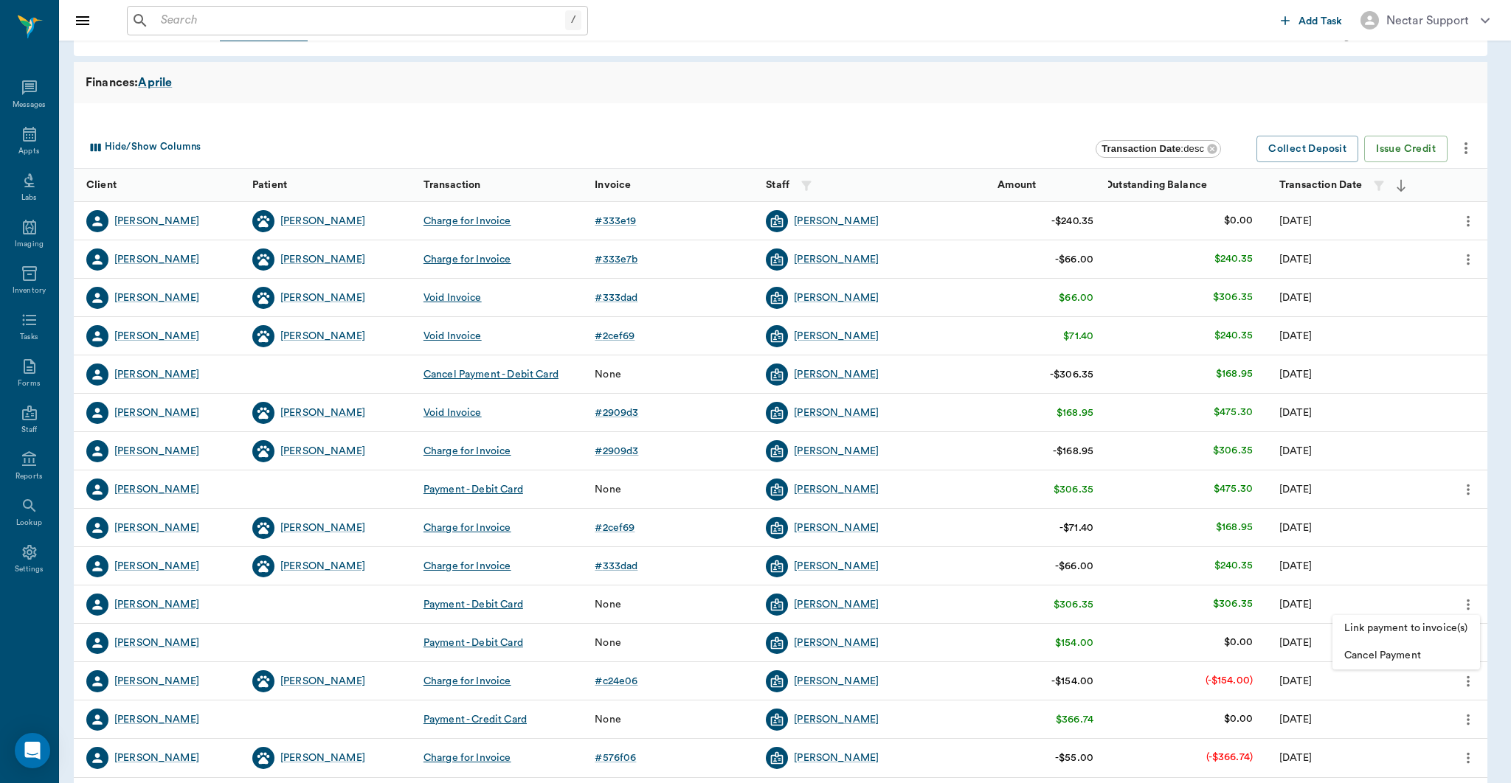
click at [1405, 623] on span "Link payment to invoice(s)" at bounding box center [1406, 628] width 124 height 15
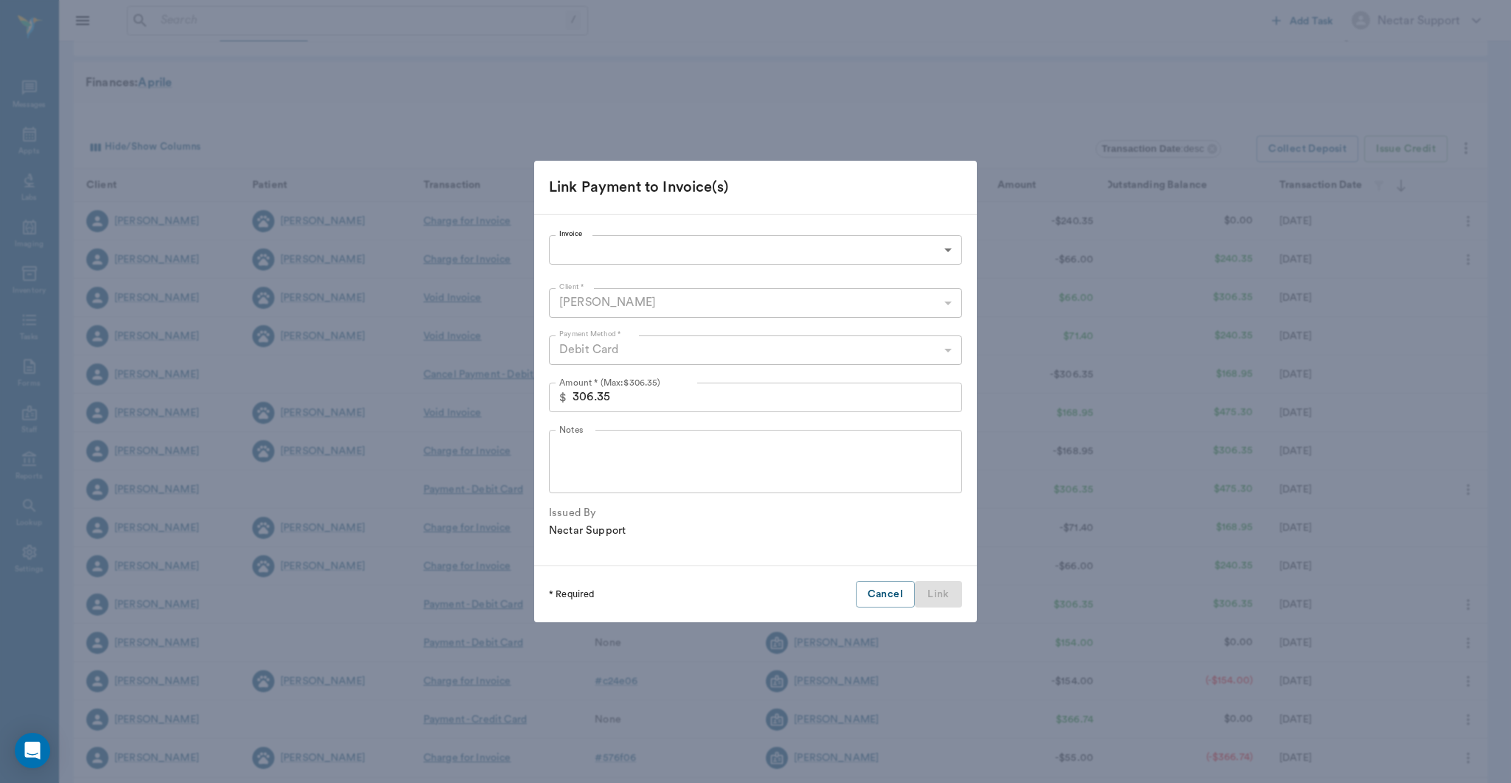
click at [769, 247] on body "/ ​ Add Task Nectar Support Nectar Messages Appts Labs Imaging Inventory Tasks …" at bounding box center [755, 447] width 1511 height 1018
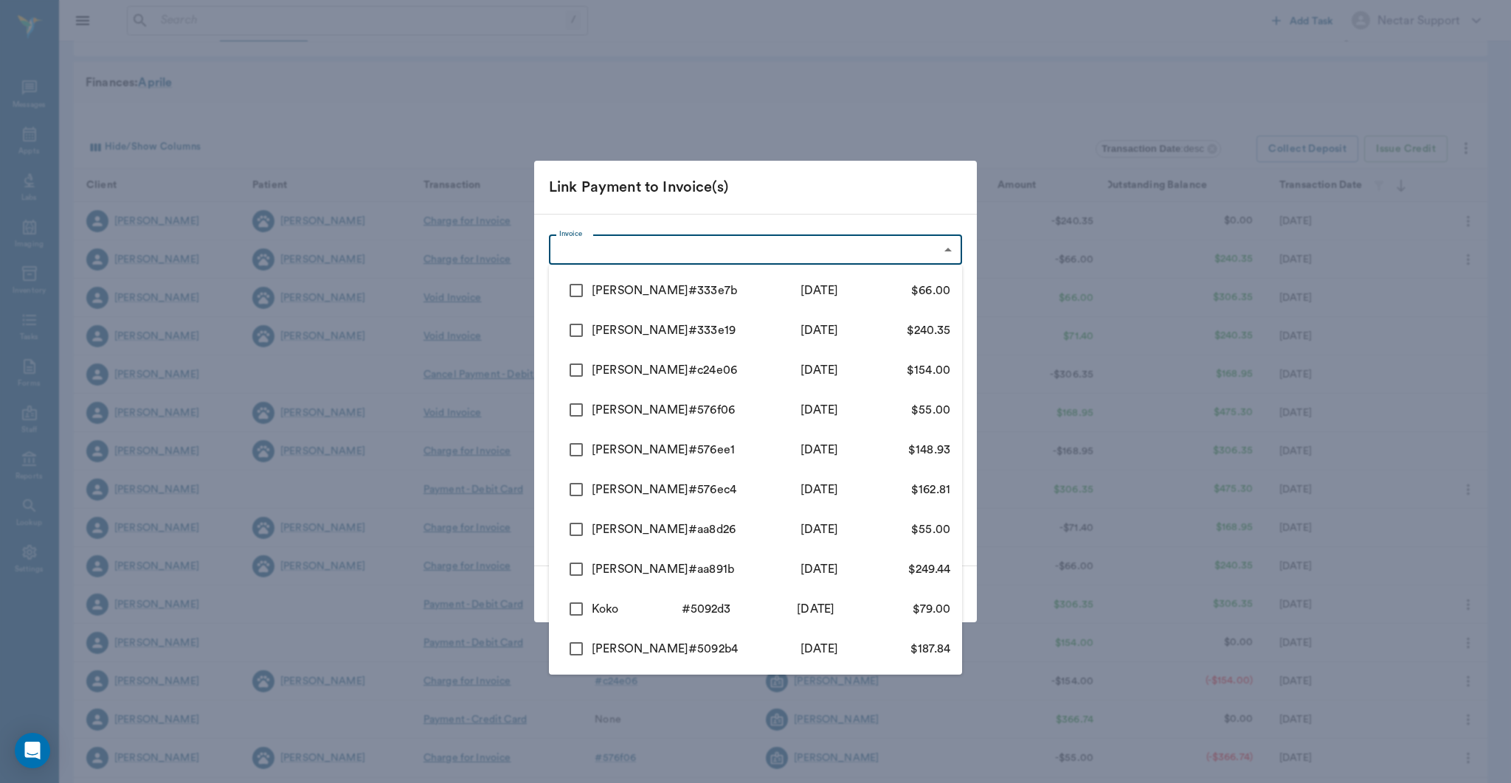
click at [859, 116] on div at bounding box center [755, 391] width 1511 height 783
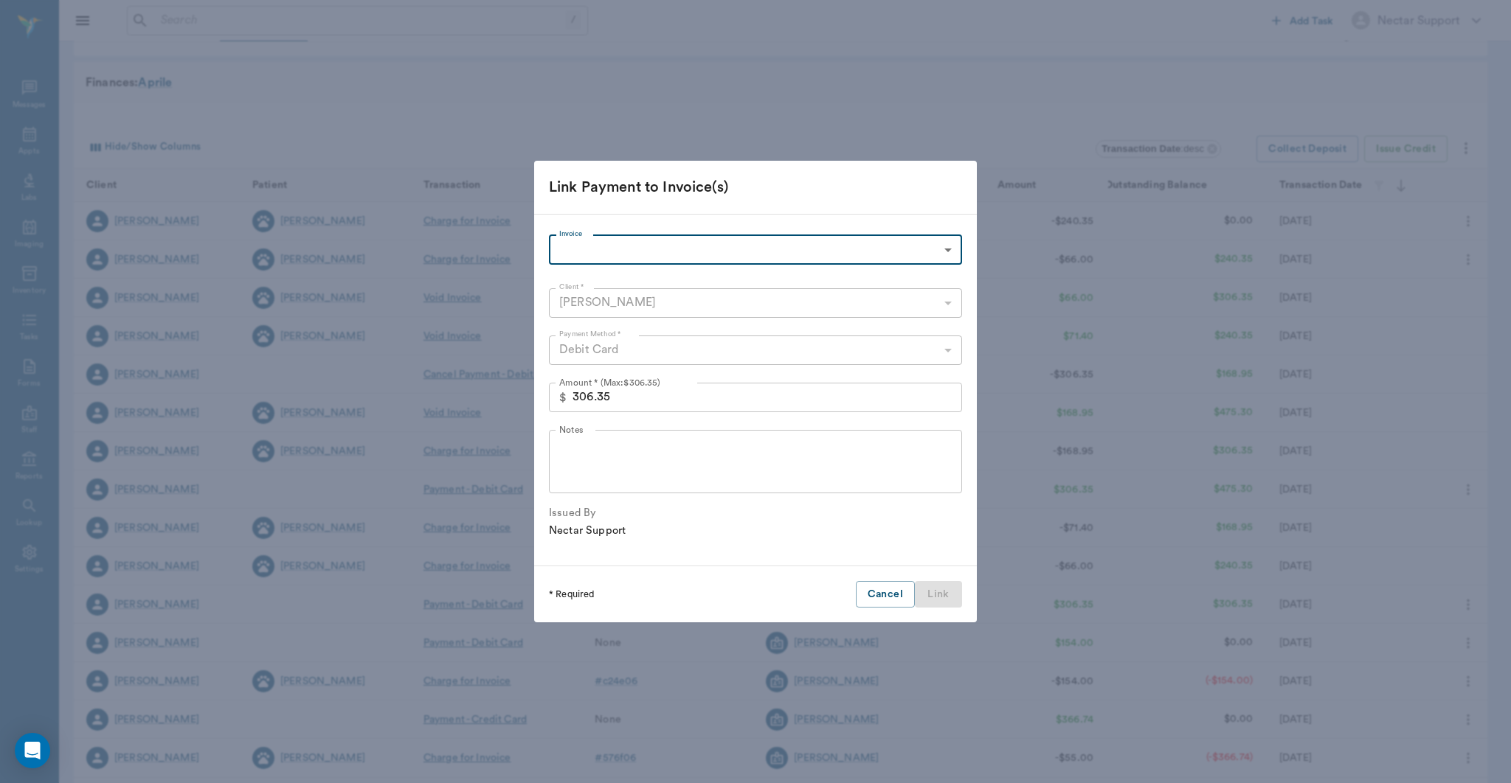
click at [867, 600] on button "Cancel" at bounding box center [885, 594] width 59 height 27
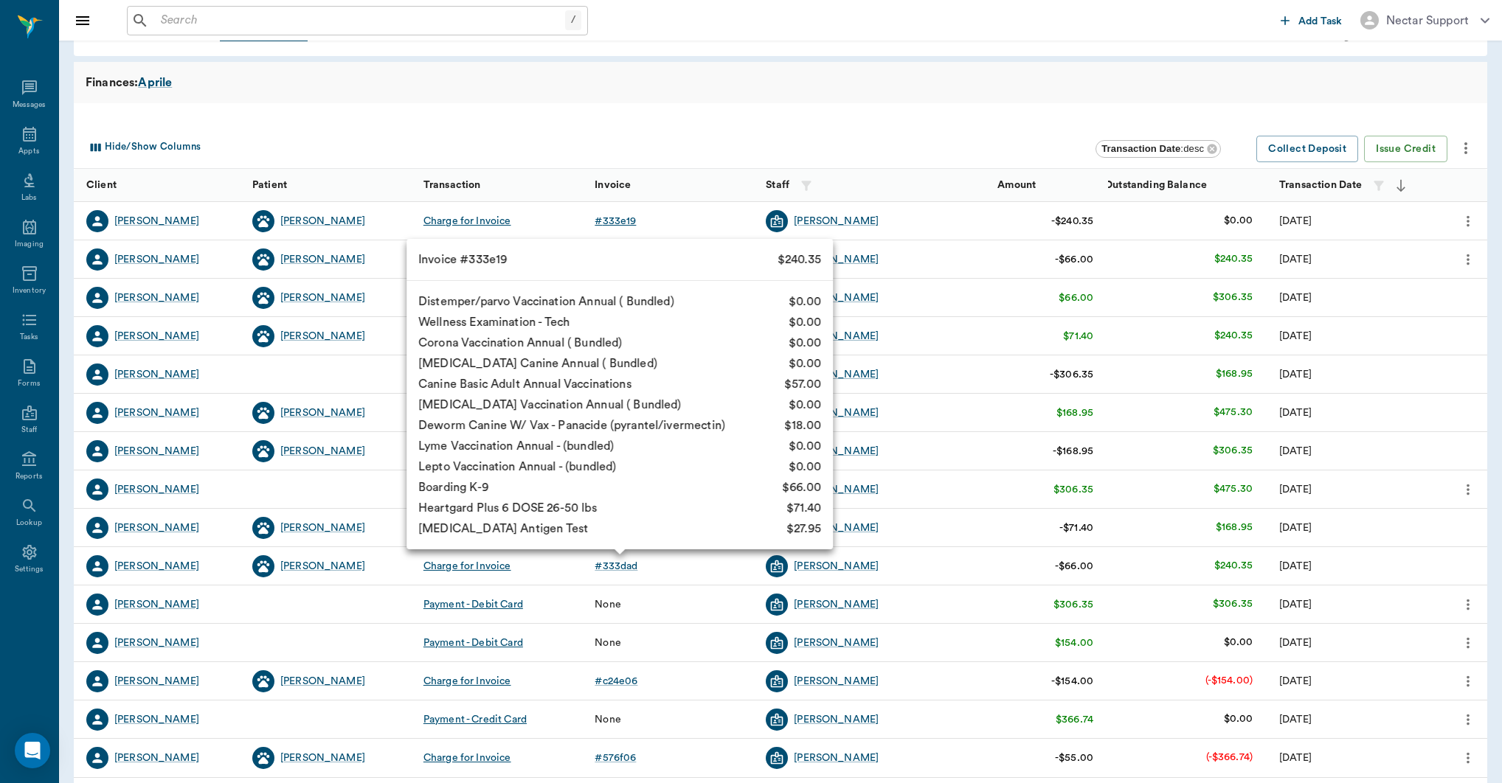
click at [635, 219] on div "# 333e19" at bounding box center [615, 221] width 41 height 15
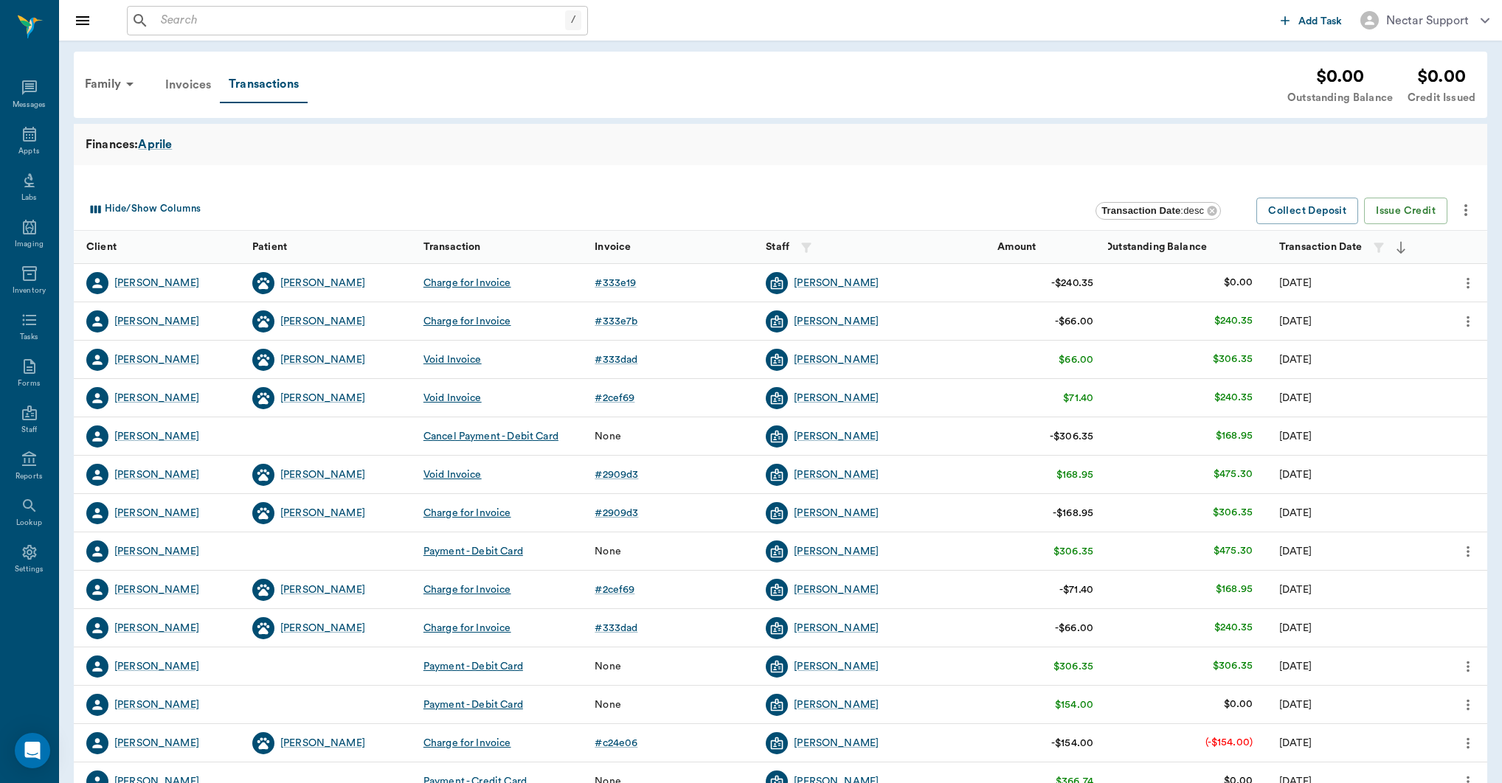
click at [203, 97] on div "Invoices" at bounding box center [187, 84] width 63 height 35
